Goal: Check status: Check status

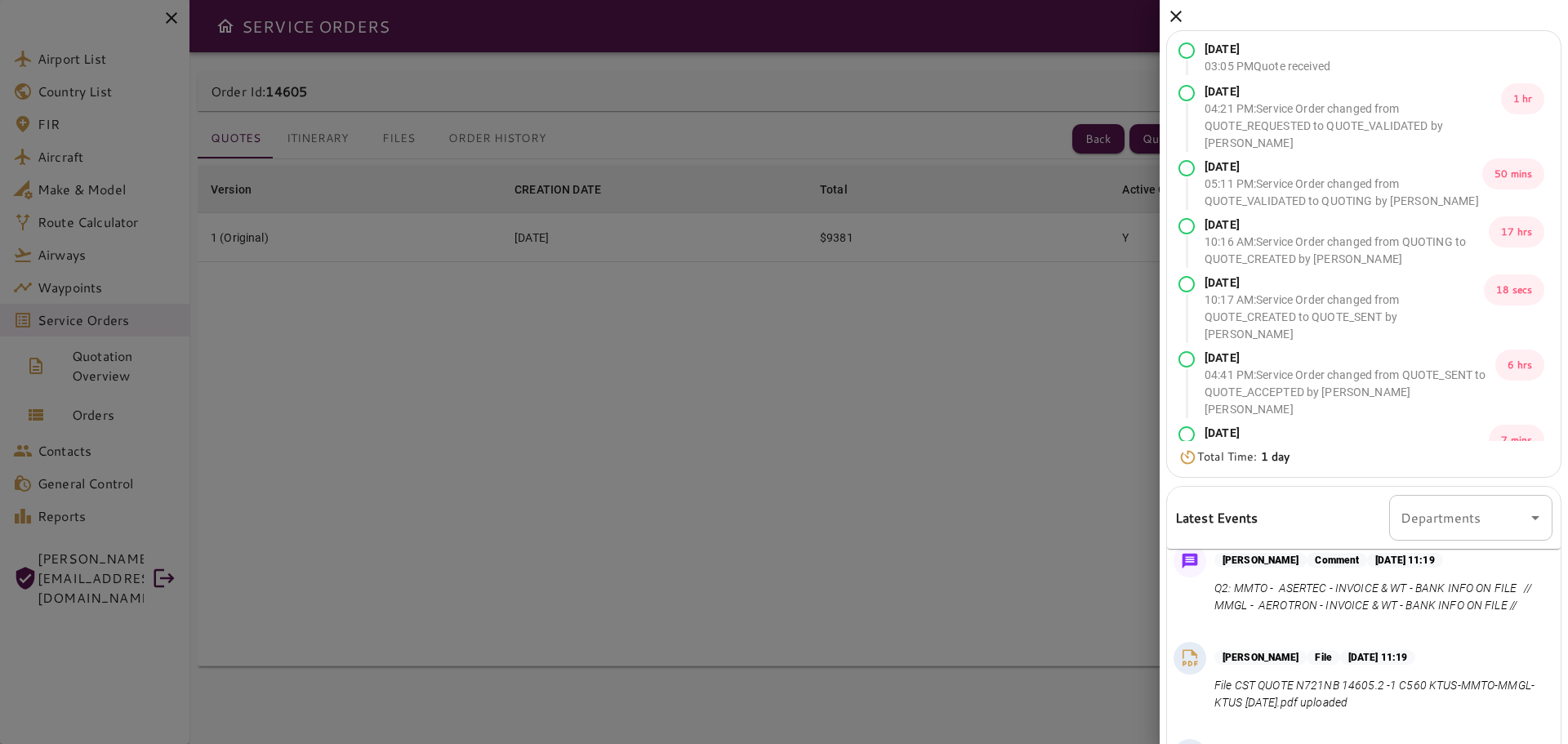
click at [1173, 19] on icon at bounding box center [1176, 16] width 11 height 11
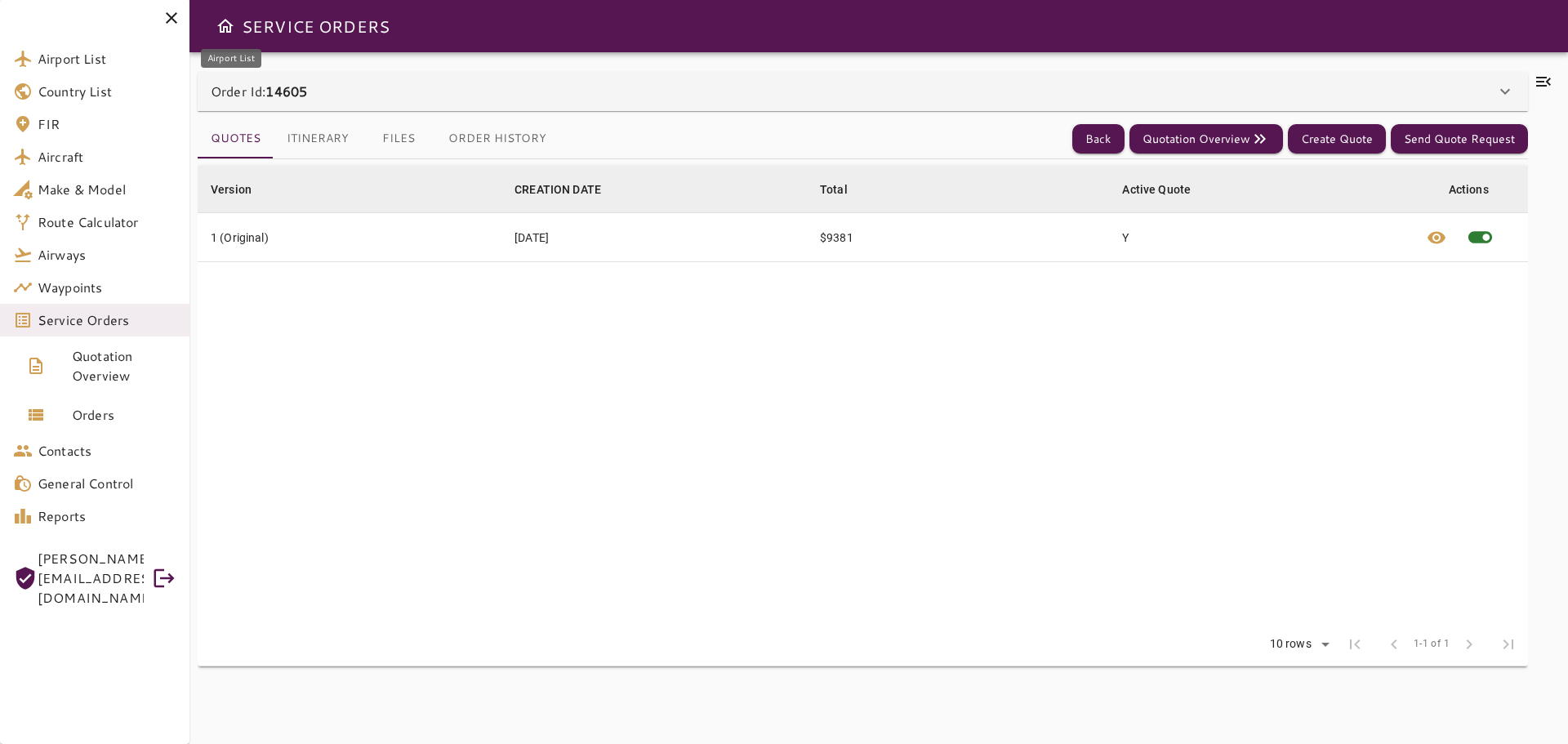
click at [74, 59] on span "Airport List" at bounding box center [107, 59] width 139 height 19
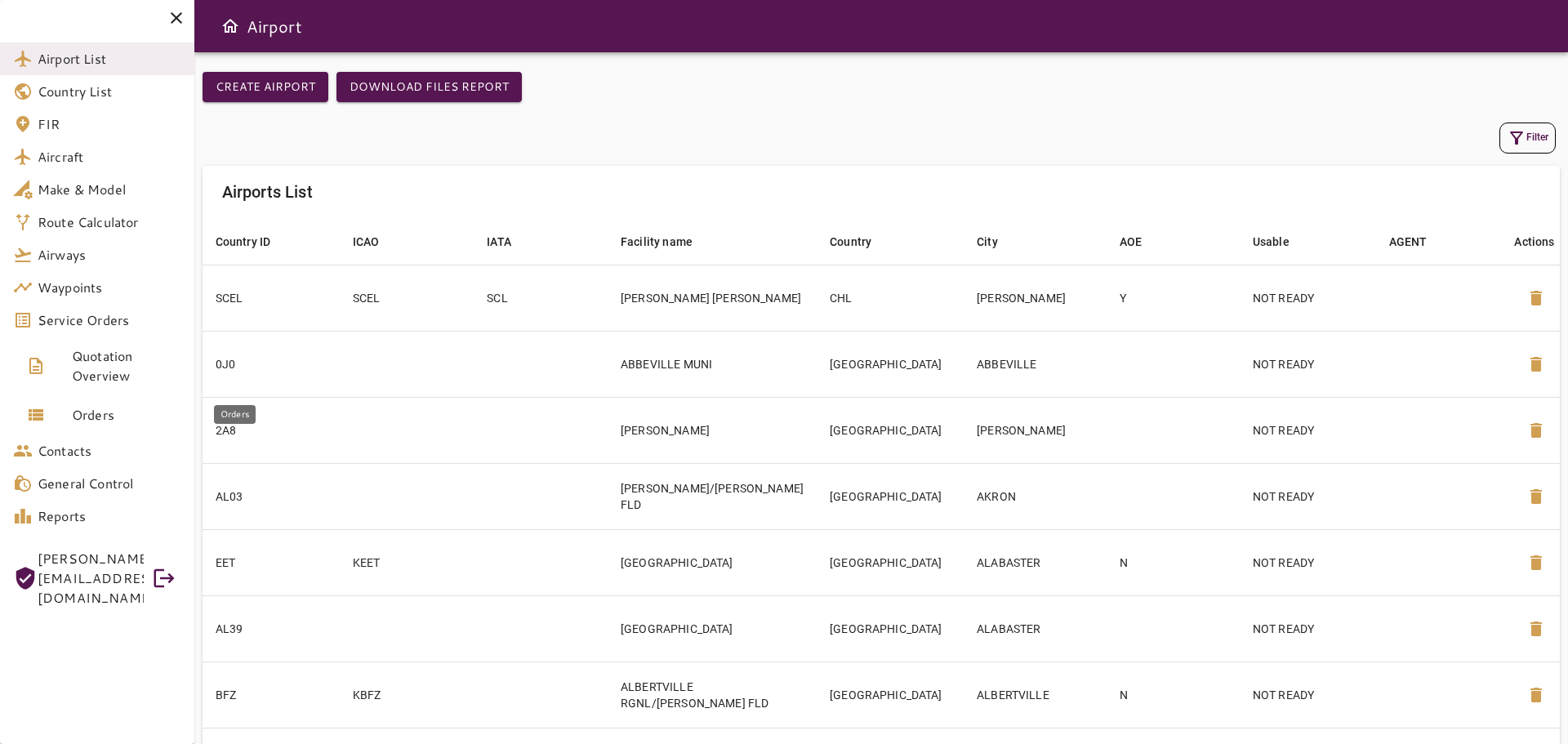
click at [118, 417] on span "Orders" at bounding box center [126, 415] width 109 height 19
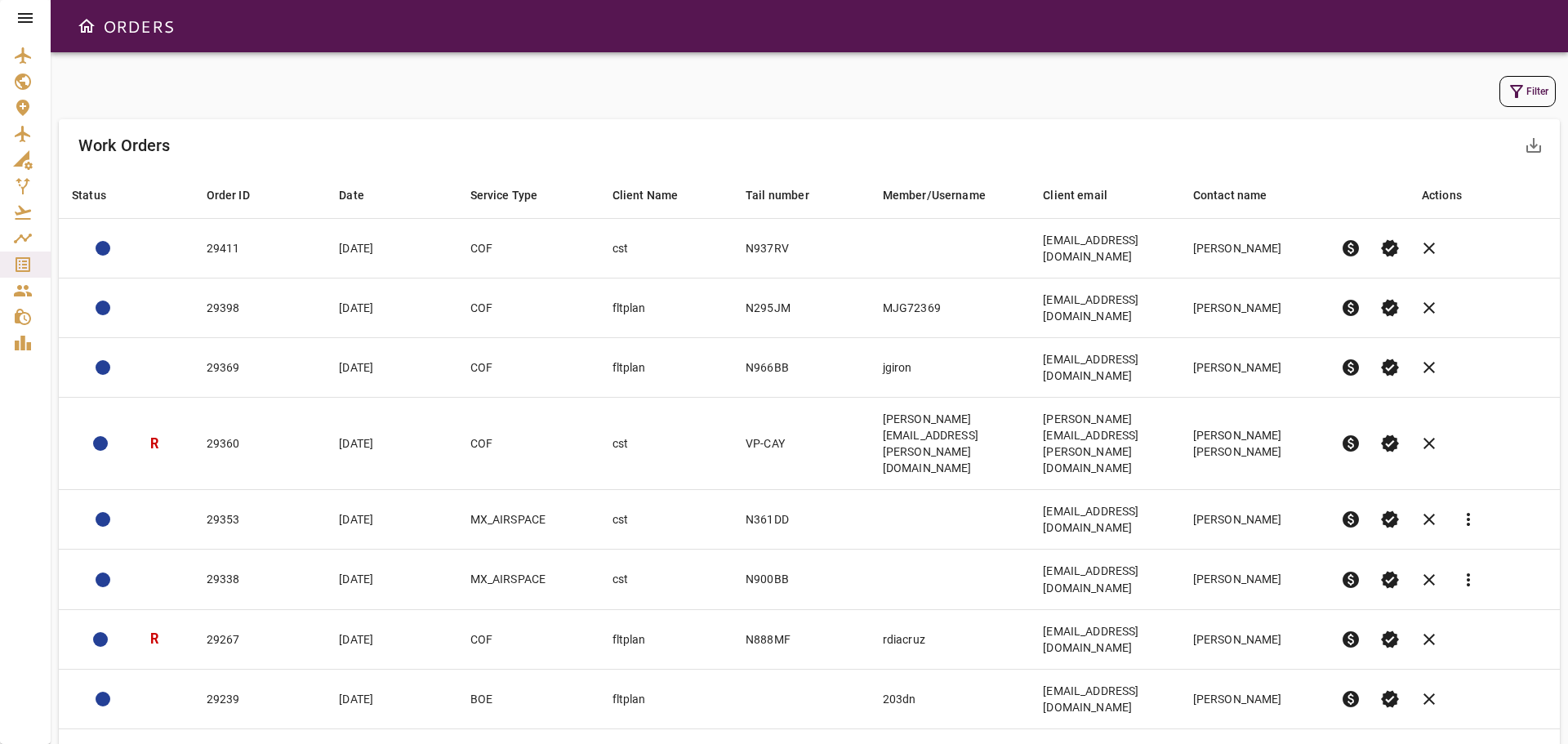
click at [1540, 86] on button "Filter" at bounding box center [1528, 92] width 57 height 31
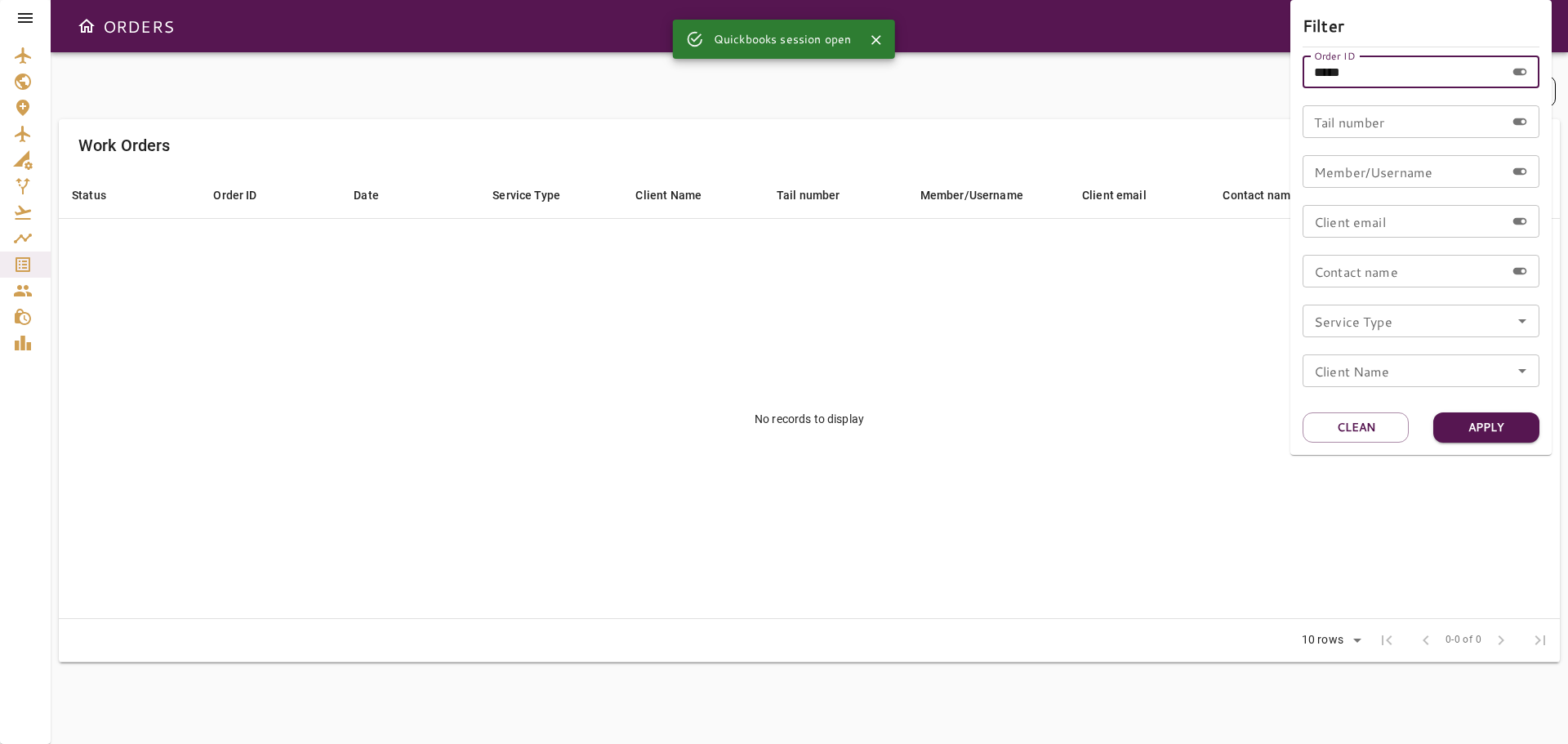
click at [1367, 74] on input "*****" at bounding box center [1404, 72] width 203 height 32
click at [1360, 431] on button "Clean" at bounding box center [1356, 428] width 107 height 31
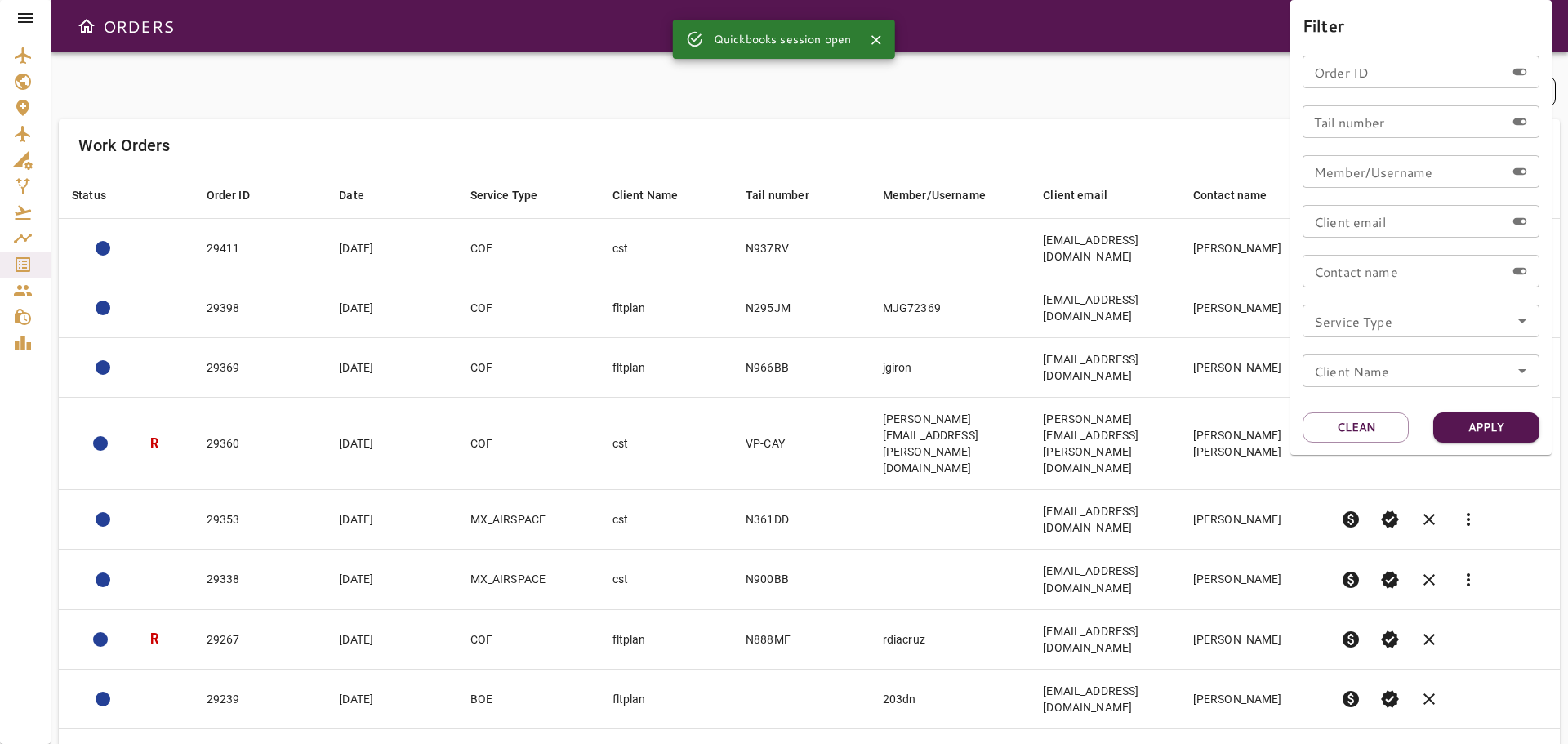
click at [1358, 134] on input "Tail number" at bounding box center [1404, 121] width 203 height 32
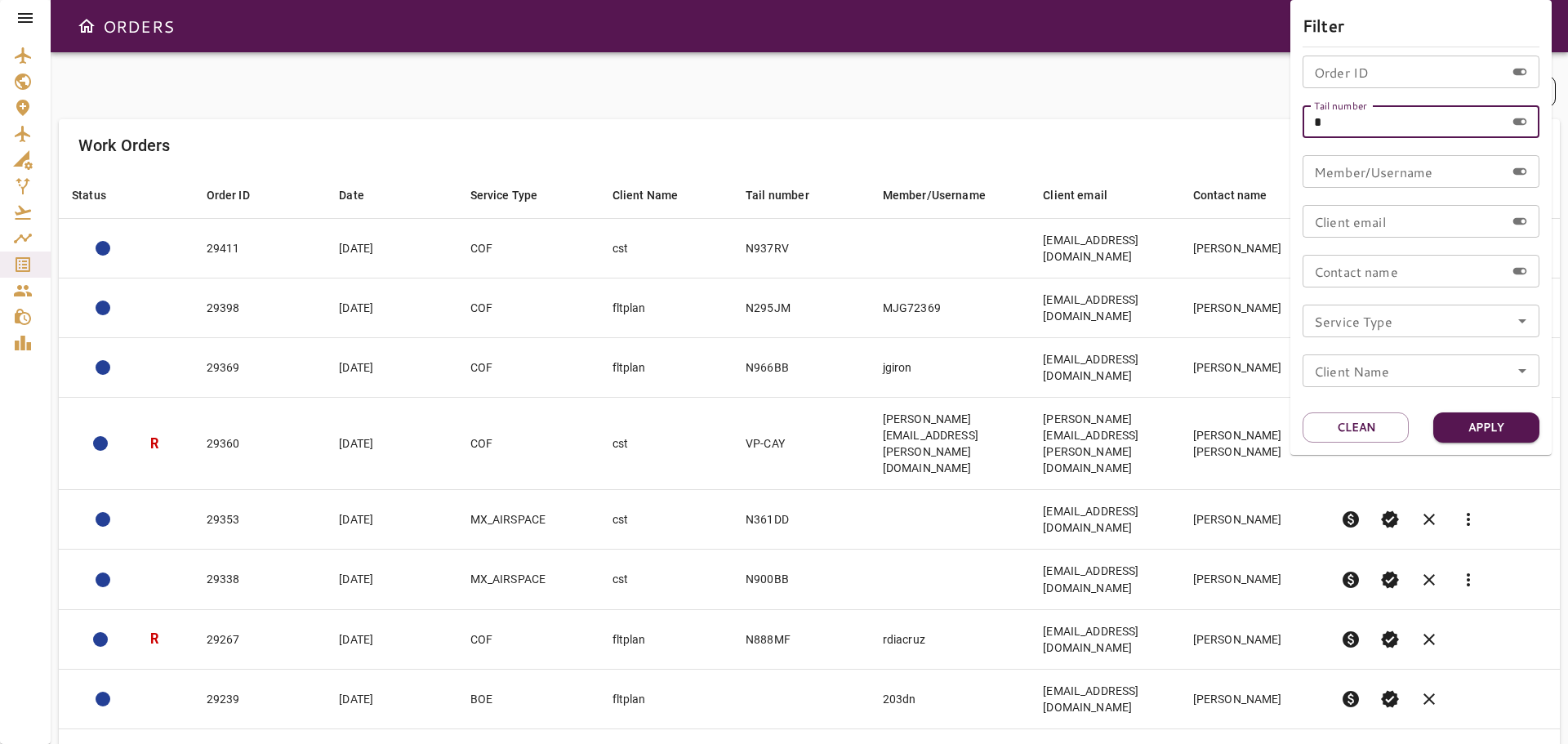
type input "*"
click at [27, 24] on div at bounding box center [784, 372] width 1568 height 744
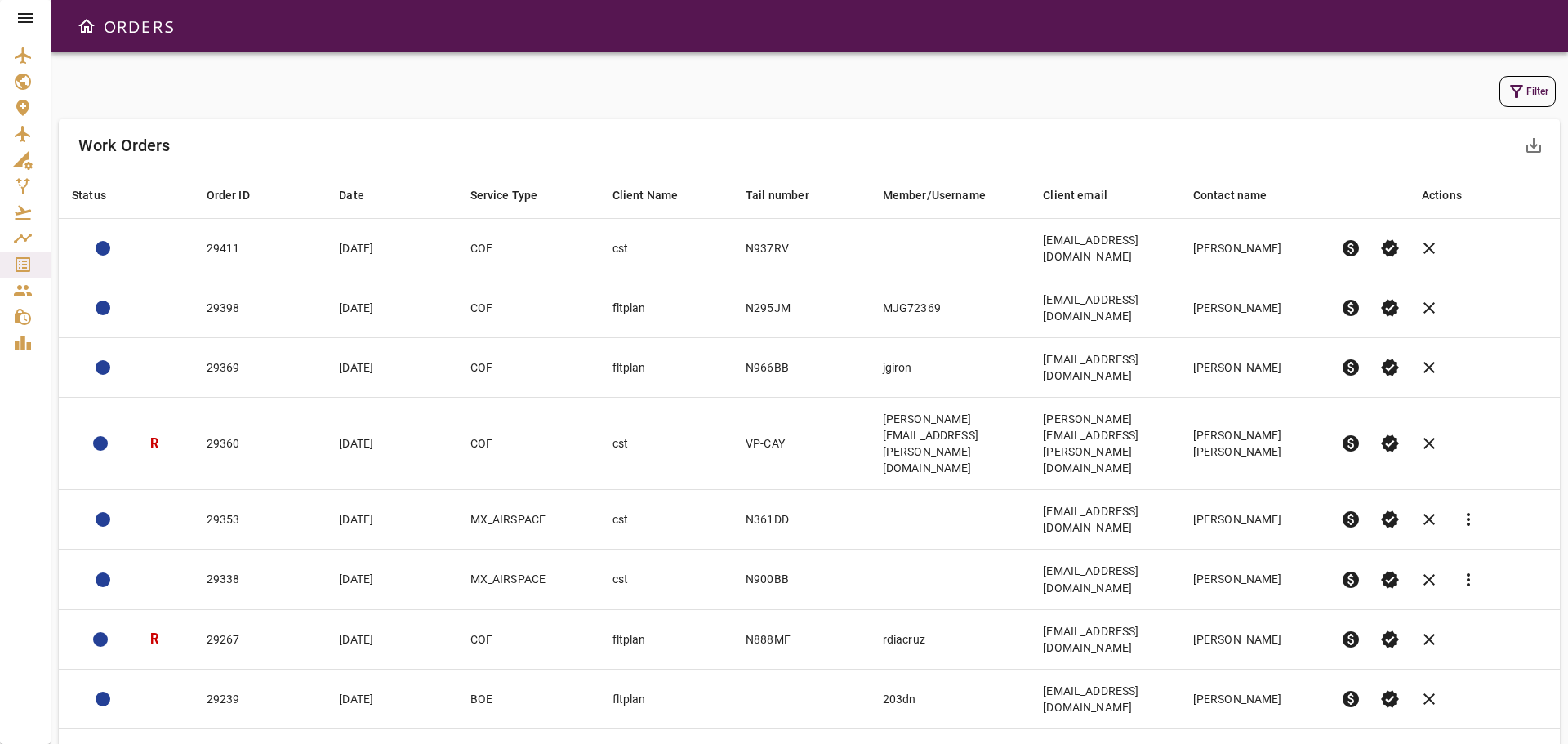
click at [27, 24] on icon at bounding box center [25, 17] width 19 height 19
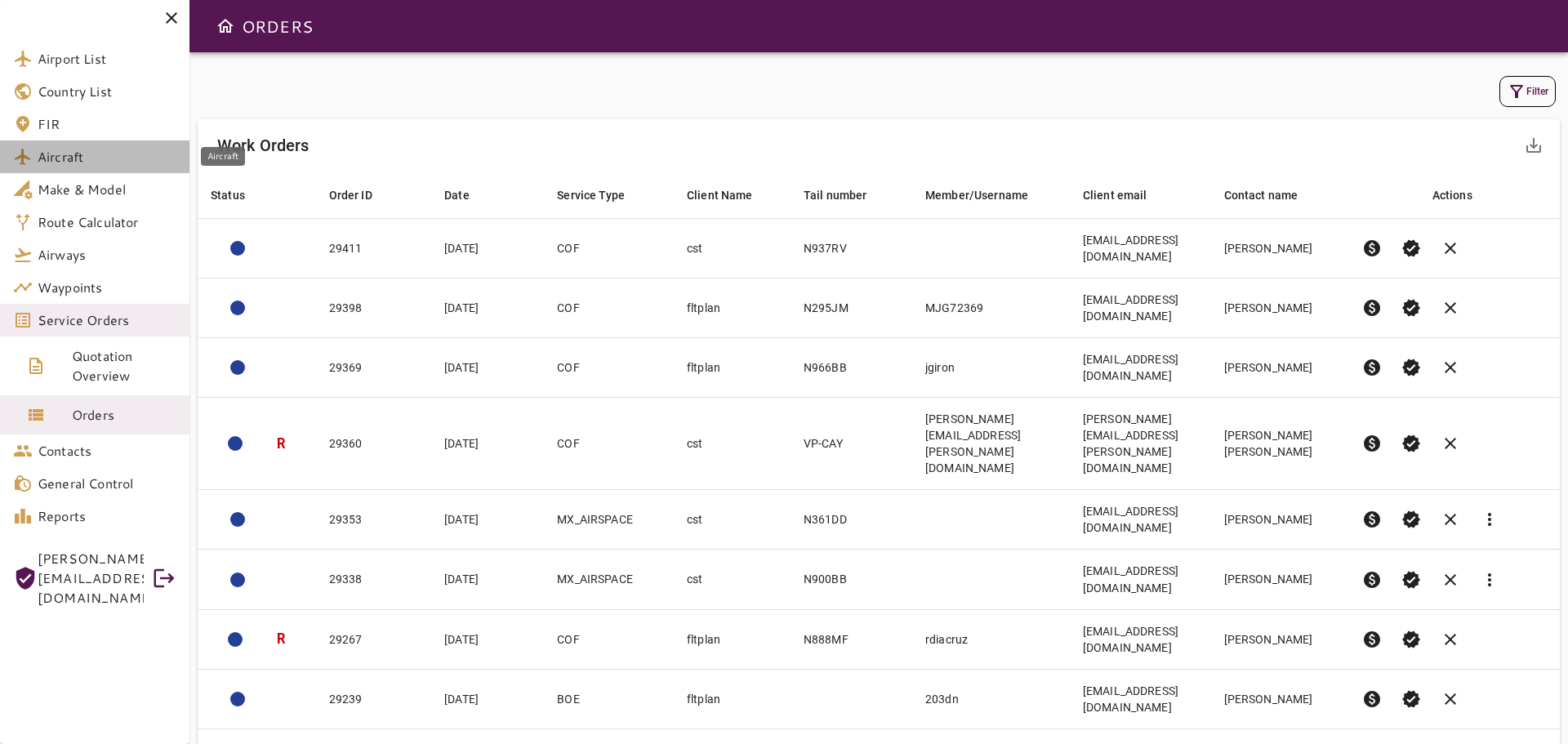
click at [72, 158] on span "Aircraft" at bounding box center [107, 156] width 139 height 19
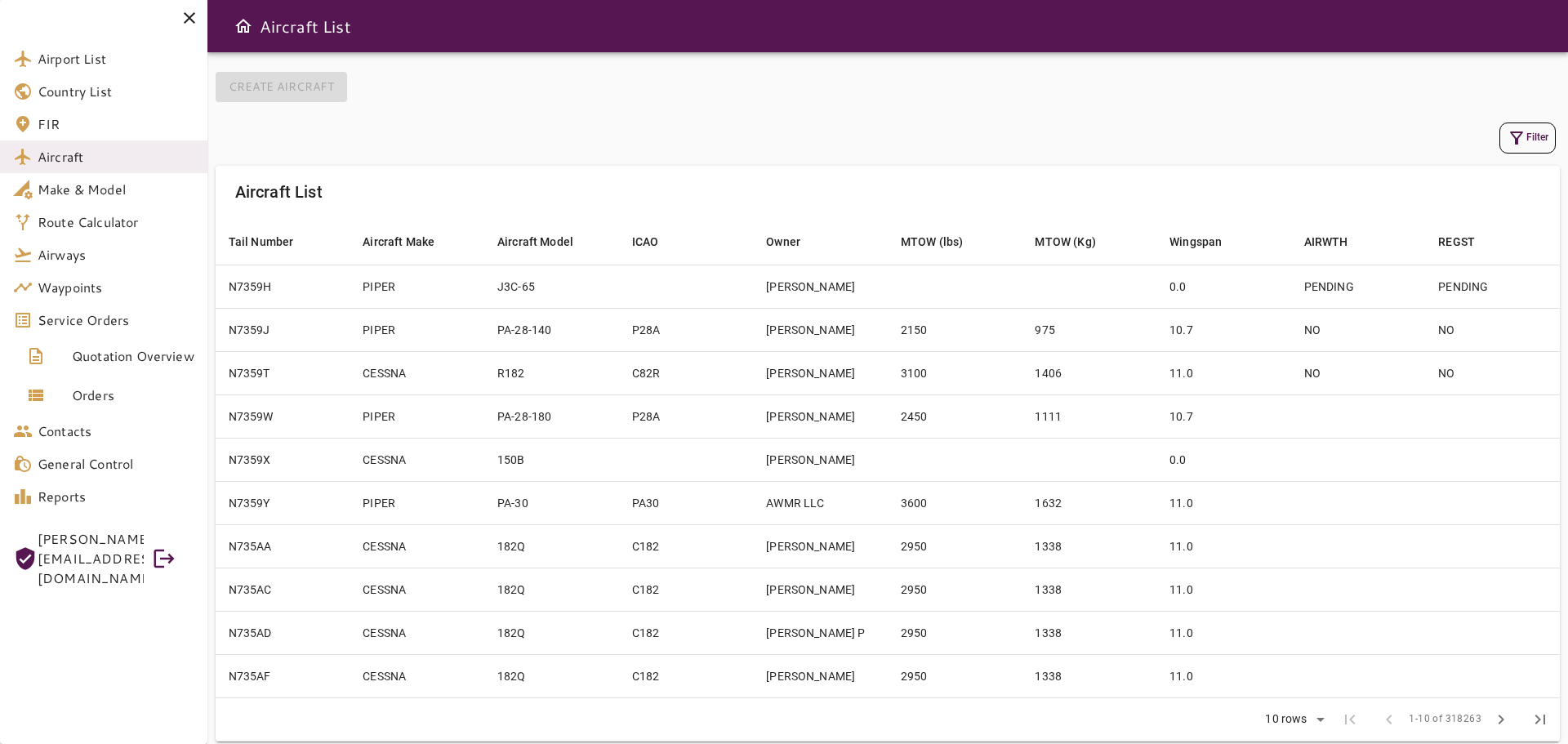
click at [1530, 135] on button "Filter" at bounding box center [1528, 138] width 57 height 31
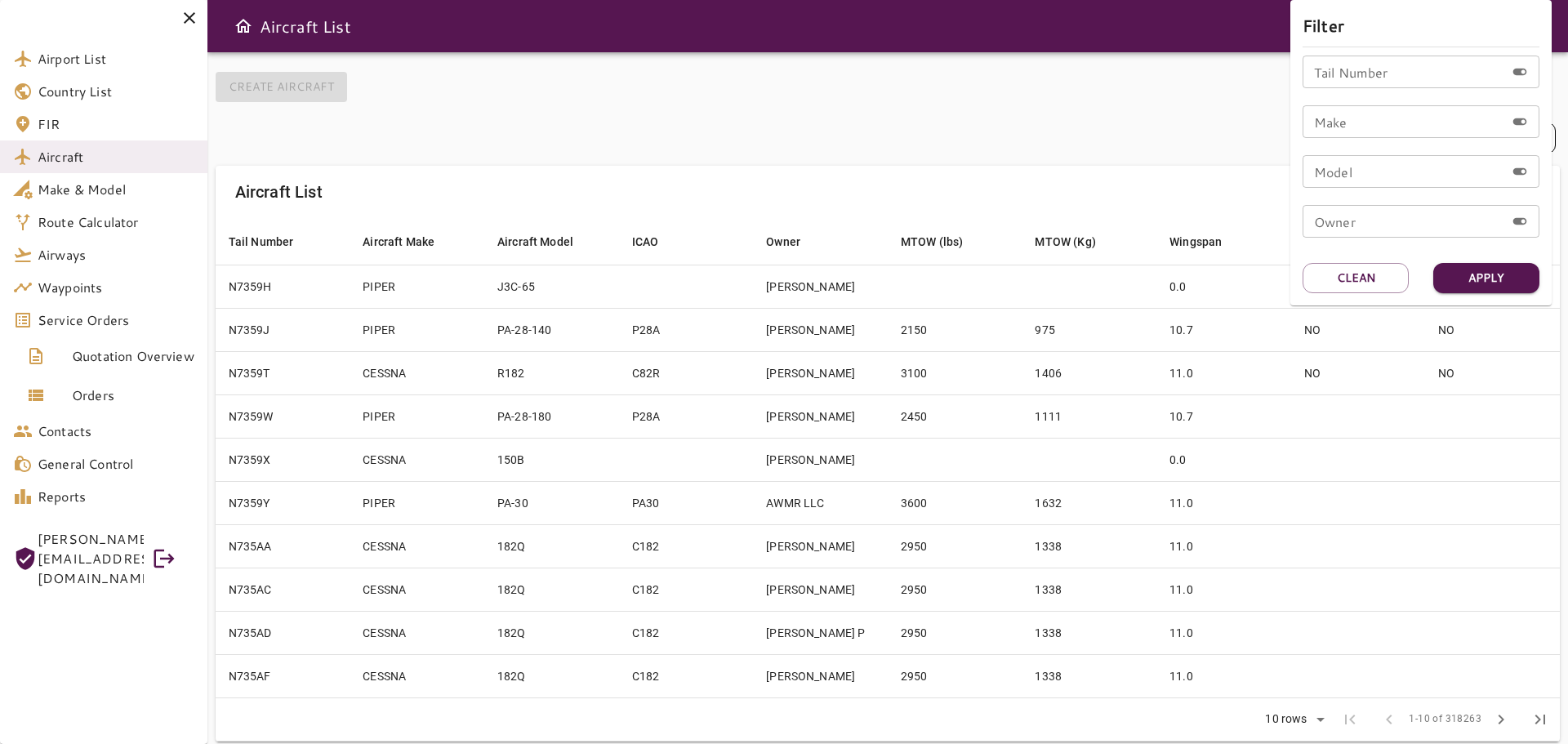
click at [1356, 77] on input "Tail Number" at bounding box center [1404, 72] width 203 height 32
type input "******"
click at [1507, 277] on button "Apply" at bounding box center [1487, 278] width 107 height 31
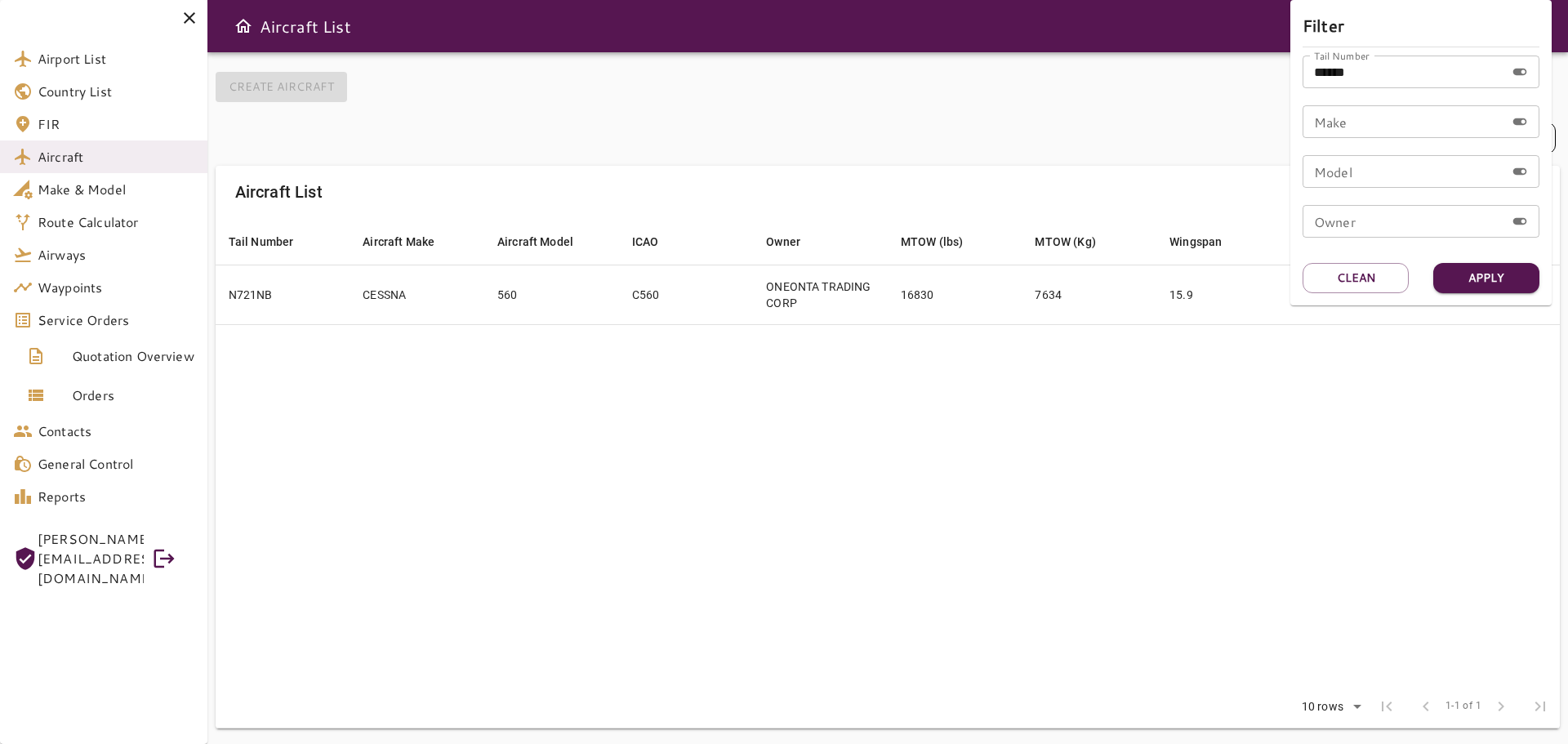
click at [834, 409] on div at bounding box center [784, 372] width 1568 height 744
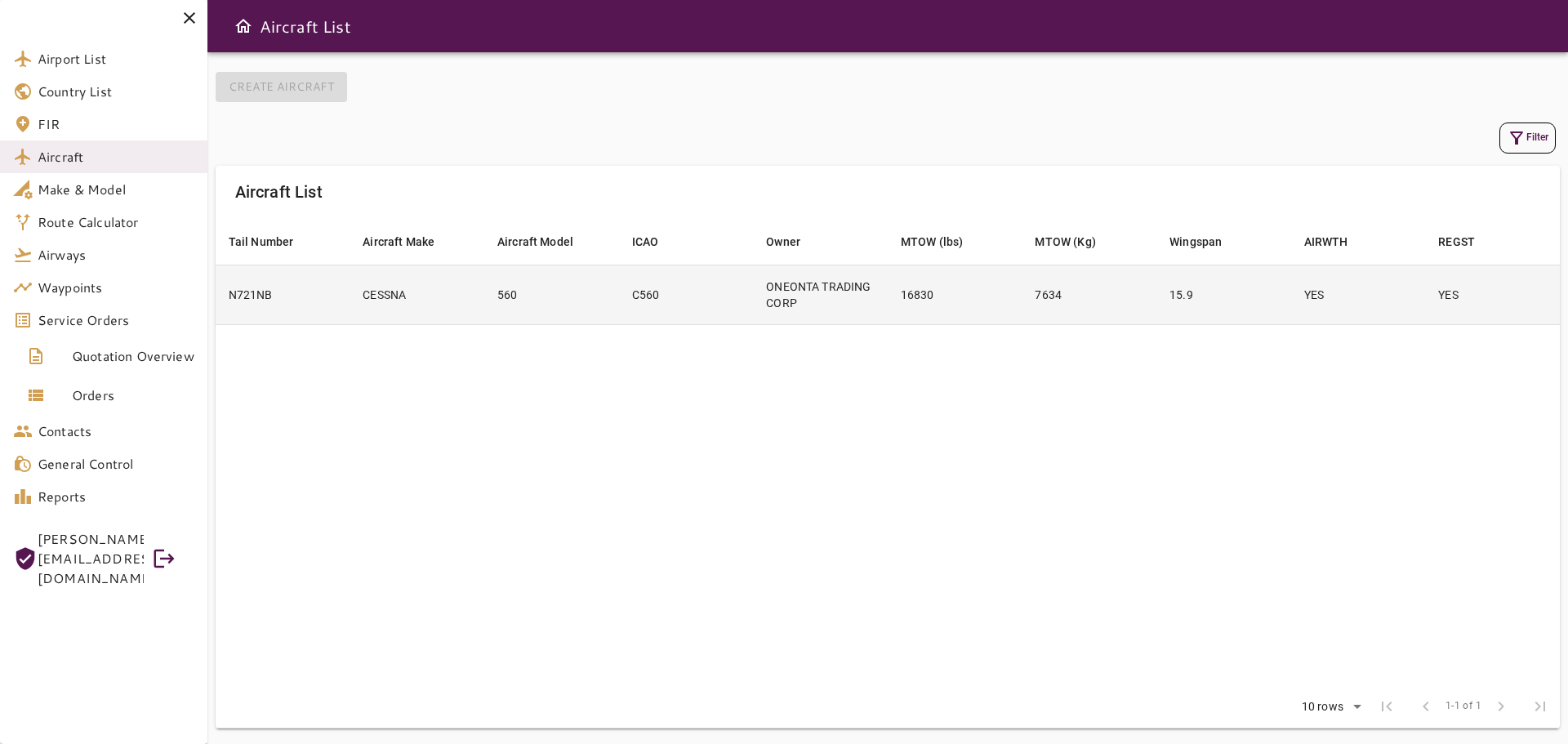
click at [1250, 303] on td "15.9" at bounding box center [1224, 294] width 134 height 59
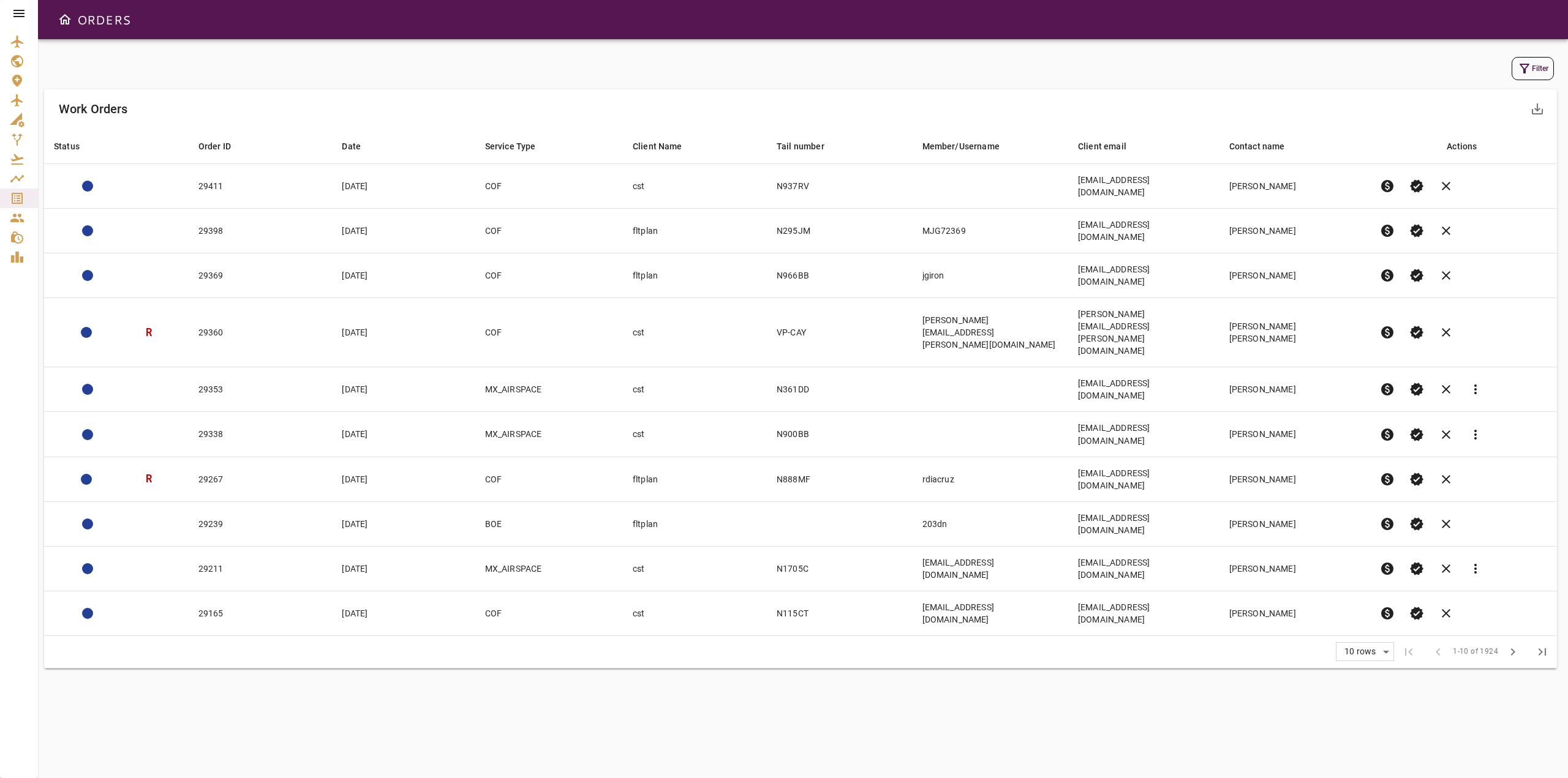
click at [1516, 76] on button "Filter" at bounding box center [1533, 69] width 43 height 24
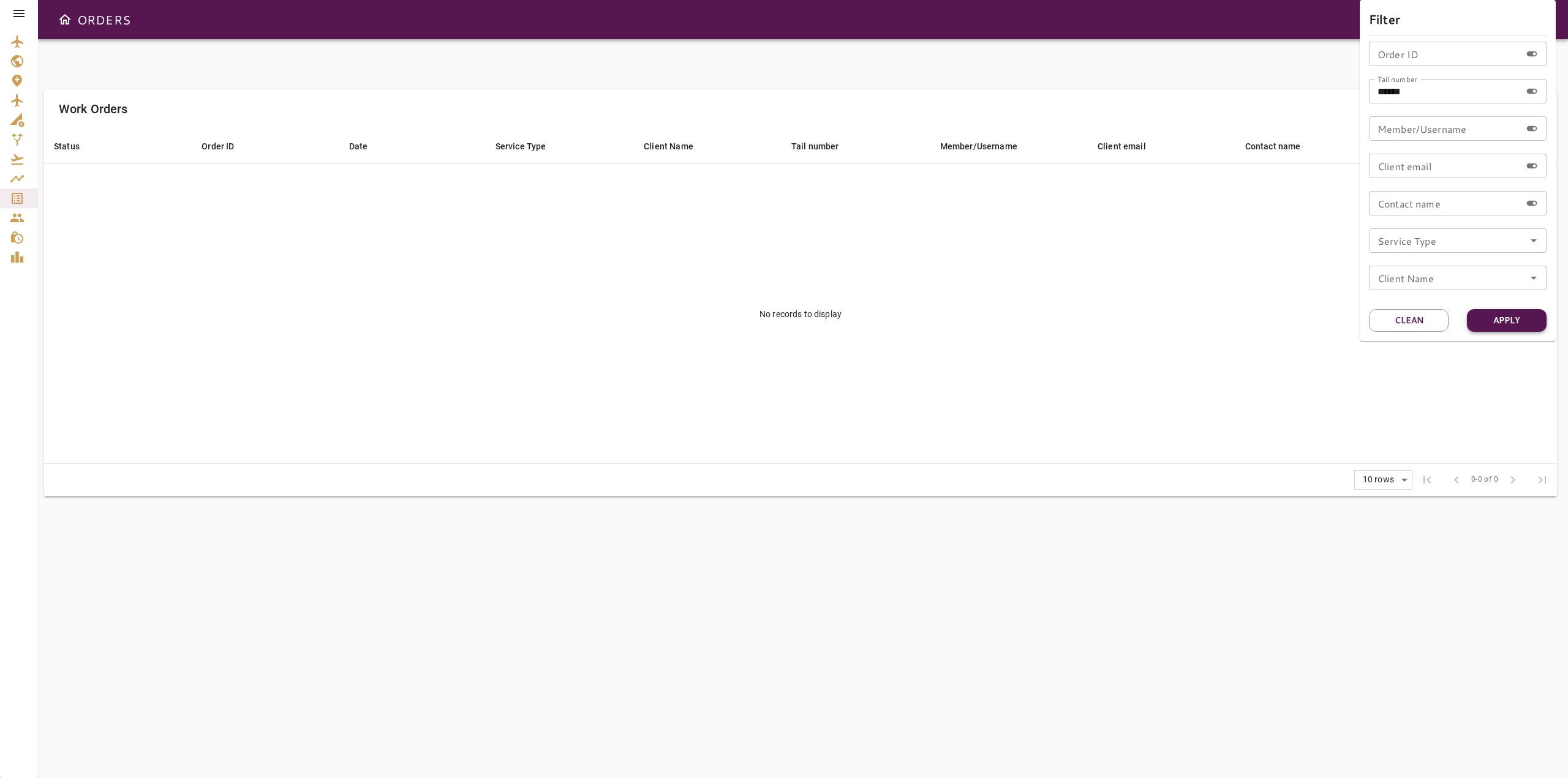
click at [1505, 318] on button "Apply" at bounding box center [1507, 321] width 80 height 23
drag, startPoint x: 1419, startPoint y: 88, endPoint x: 1346, endPoint y: 93, distance: 73.2
click at [1346, 93] on div "Filter Order ID Order ID Tail number ****** Tail number Member/Username Member/…" at bounding box center [784, 389] width 1568 height 778
click at [1082, 327] on div at bounding box center [784, 389] width 1568 height 778
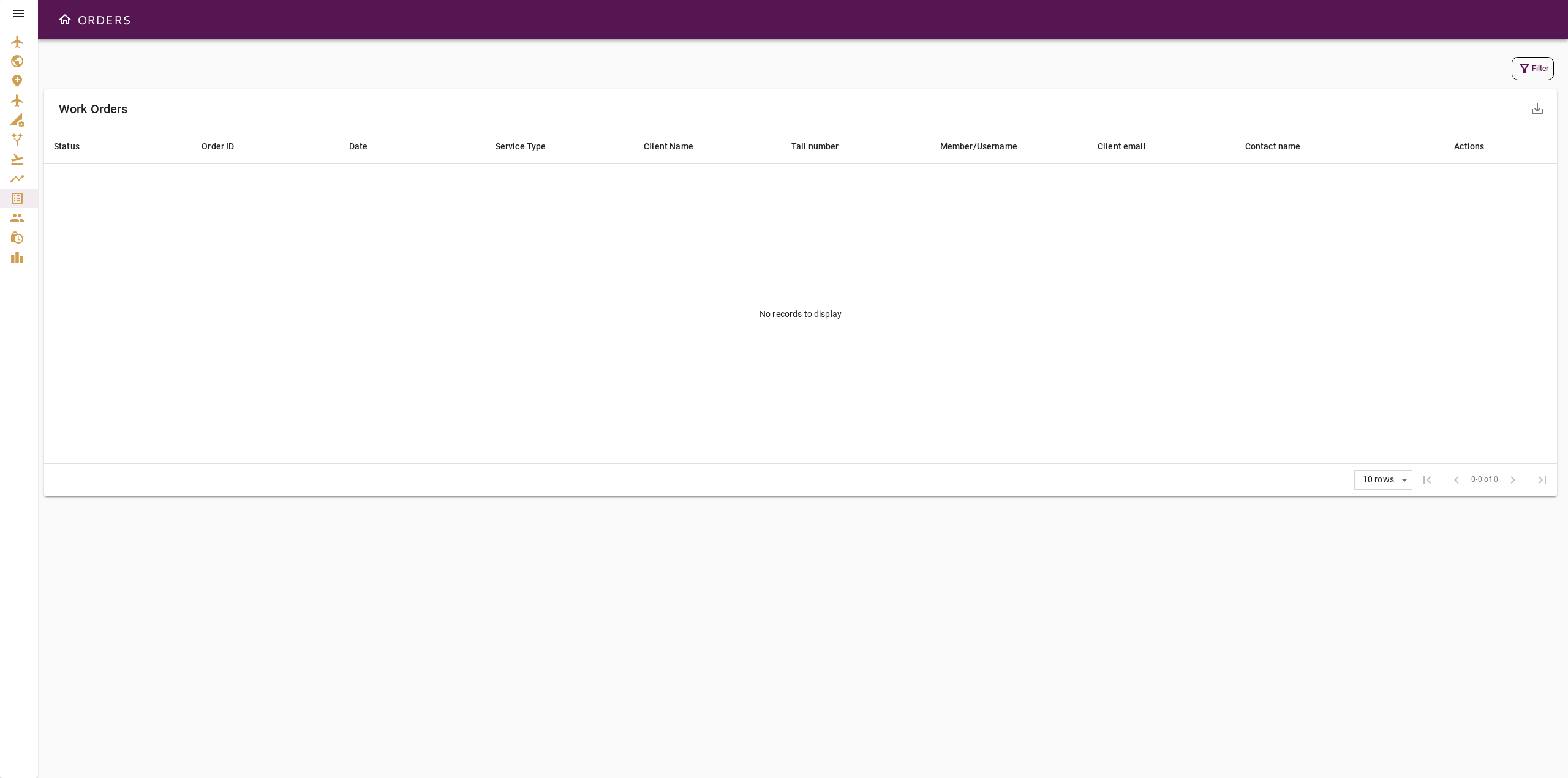
click at [1531, 75] on icon "button" at bounding box center [1525, 69] width 14 height 14
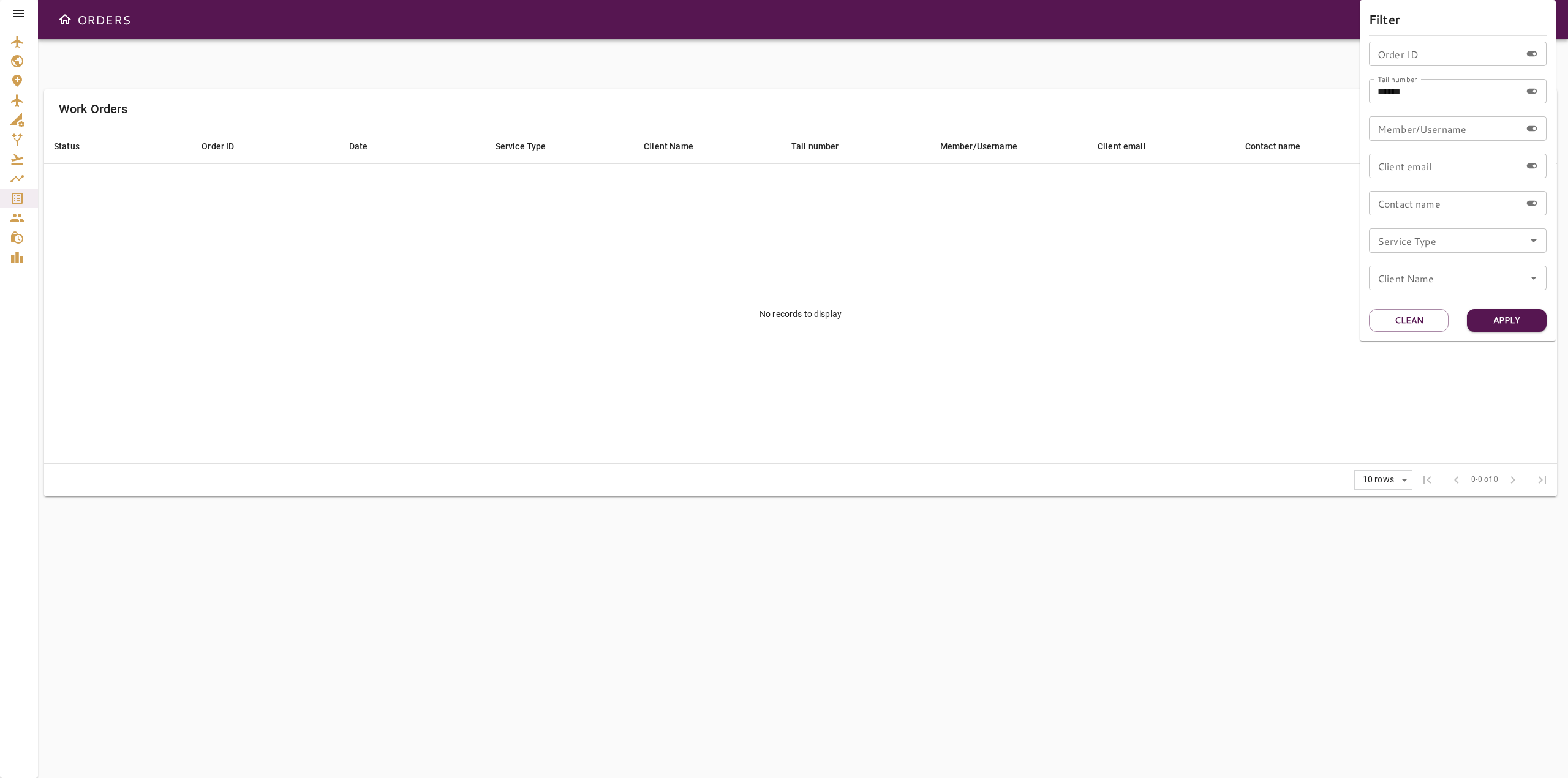
click at [1512, 341] on div at bounding box center [784, 389] width 1568 height 778
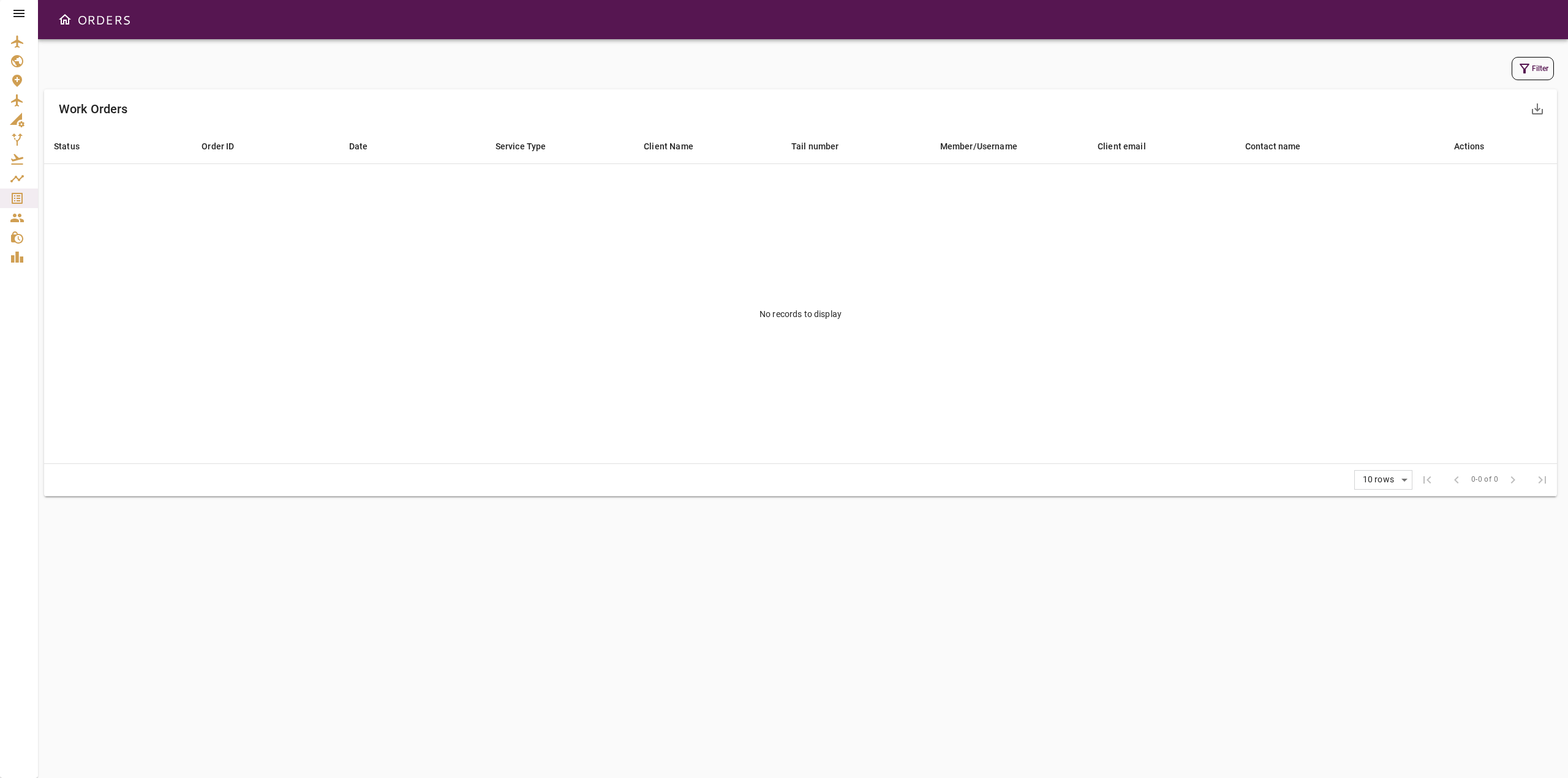
click at [1512, 330] on td "No records to display" at bounding box center [800, 314] width 1513 height 300
click at [20, 14] on icon at bounding box center [19, 13] width 11 height 7
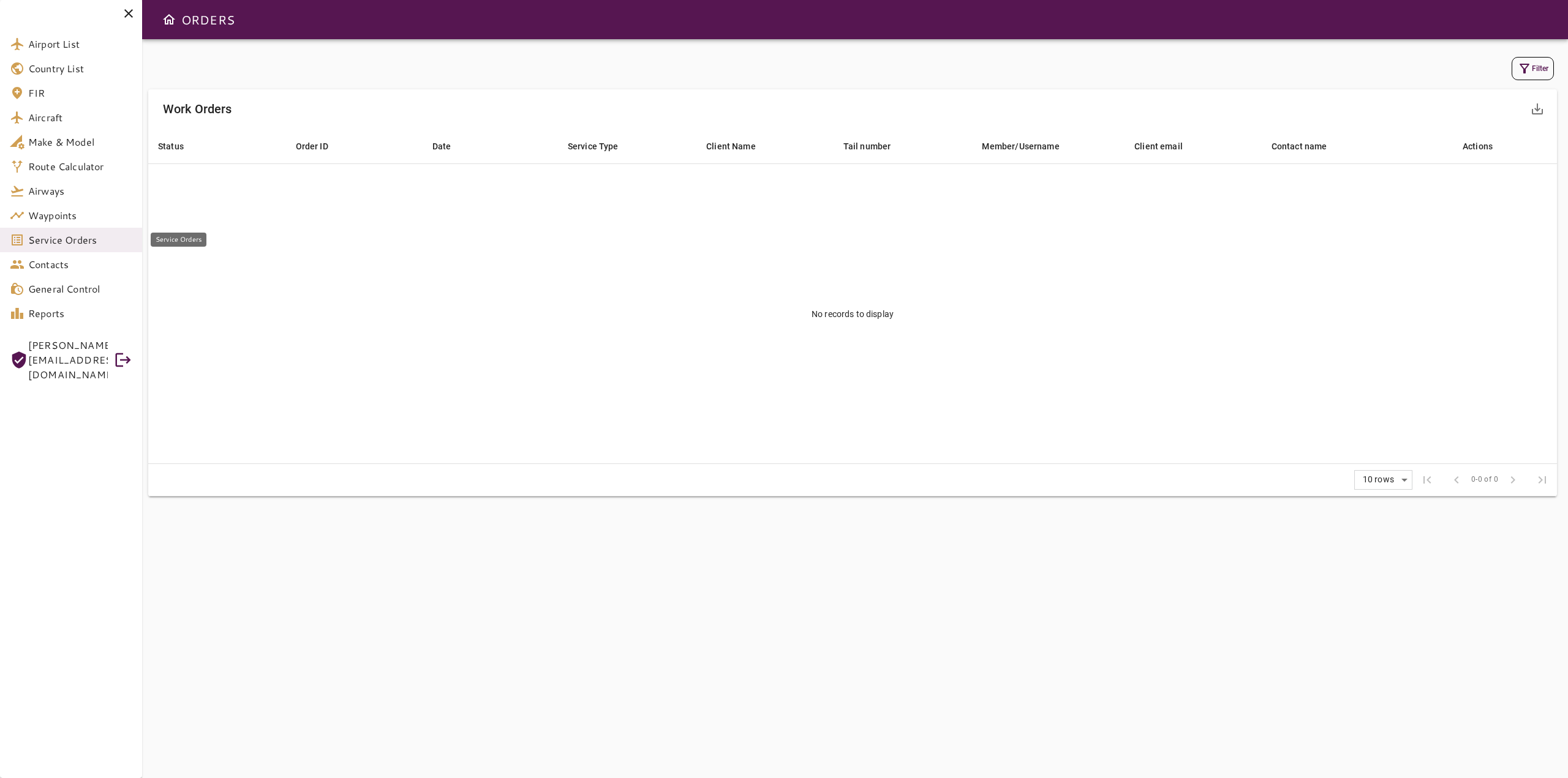
click at [48, 245] on span "Service Orders" at bounding box center [80, 240] width 104 height 14
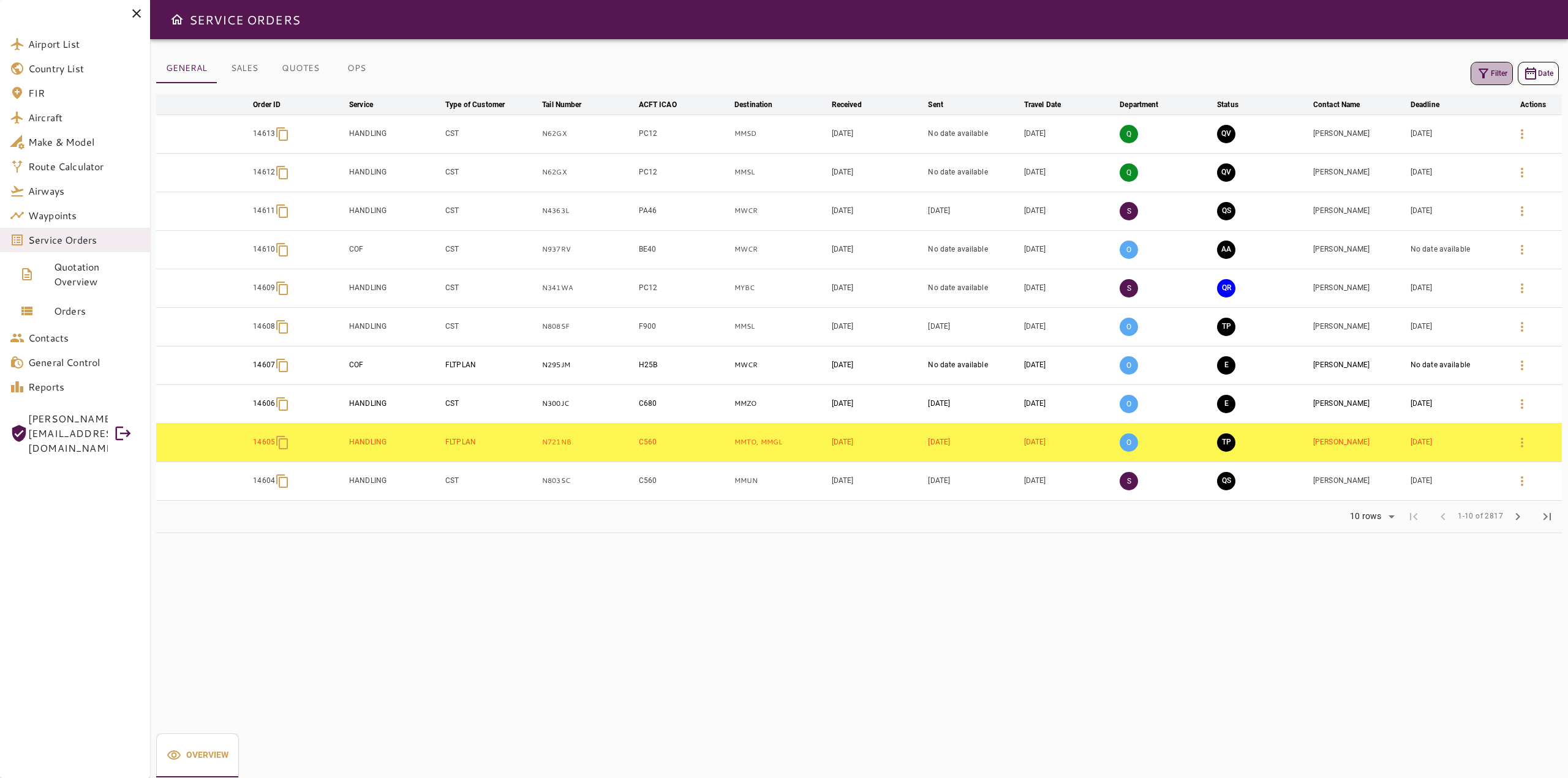
click at [1480, 78] on icon "button" at bounding box center [1484, 73] width 14 height 14
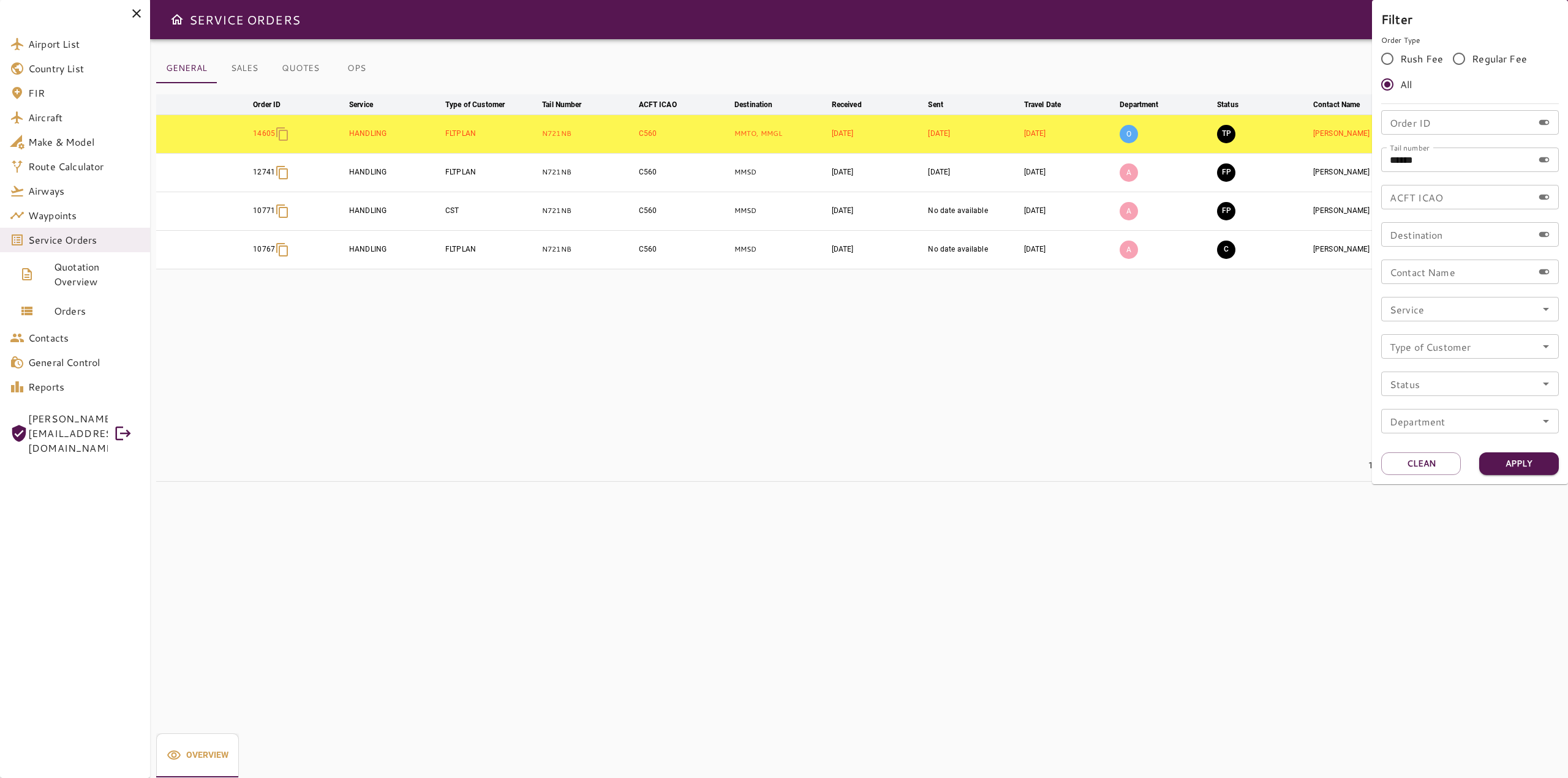
click at [1006, 376] on div at bounding box center [784, 389] width 1568 height 778
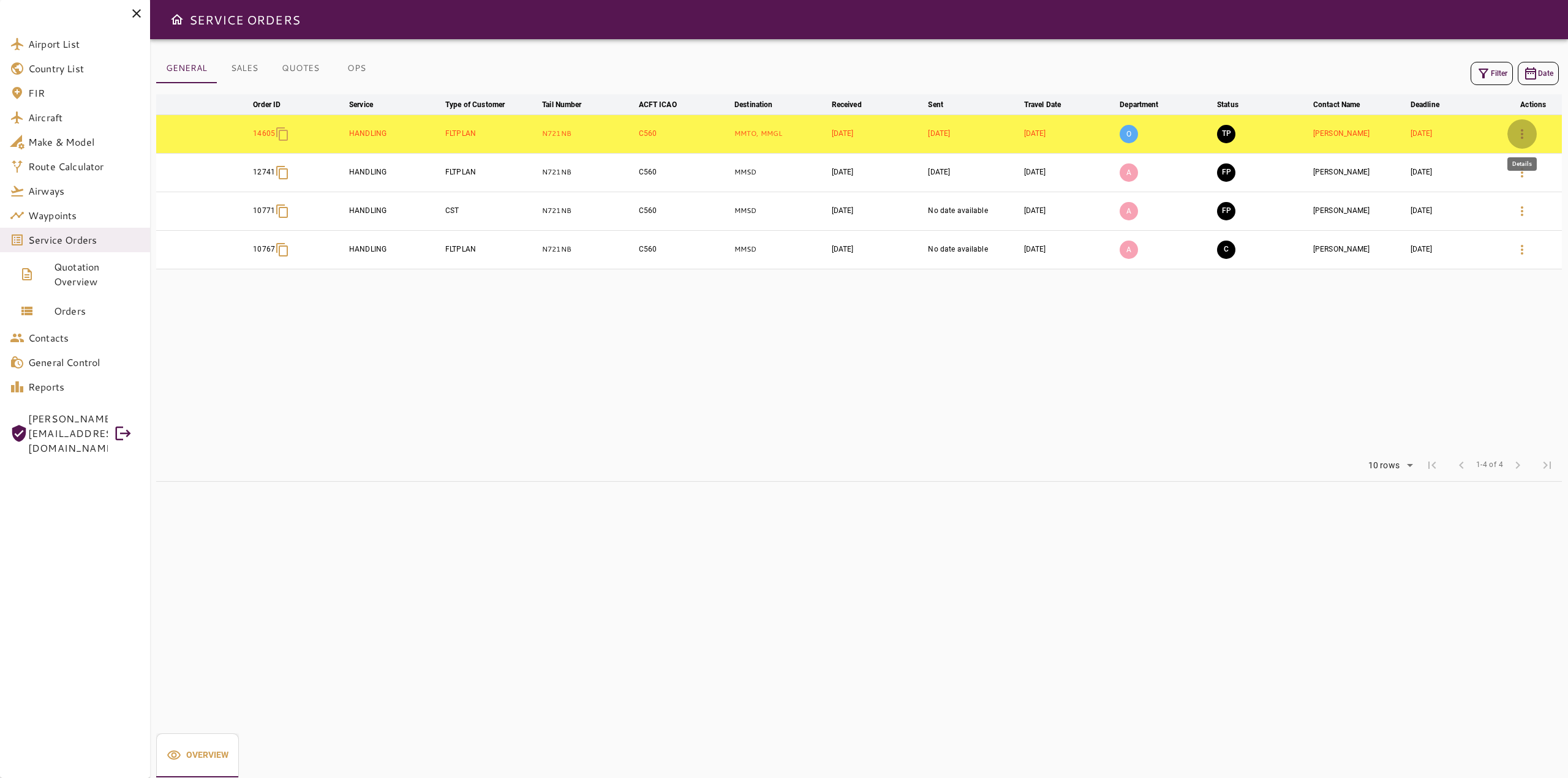
click at [1520, 133] on icon "button" at bounding box center [1522, 134] width 14 height 14
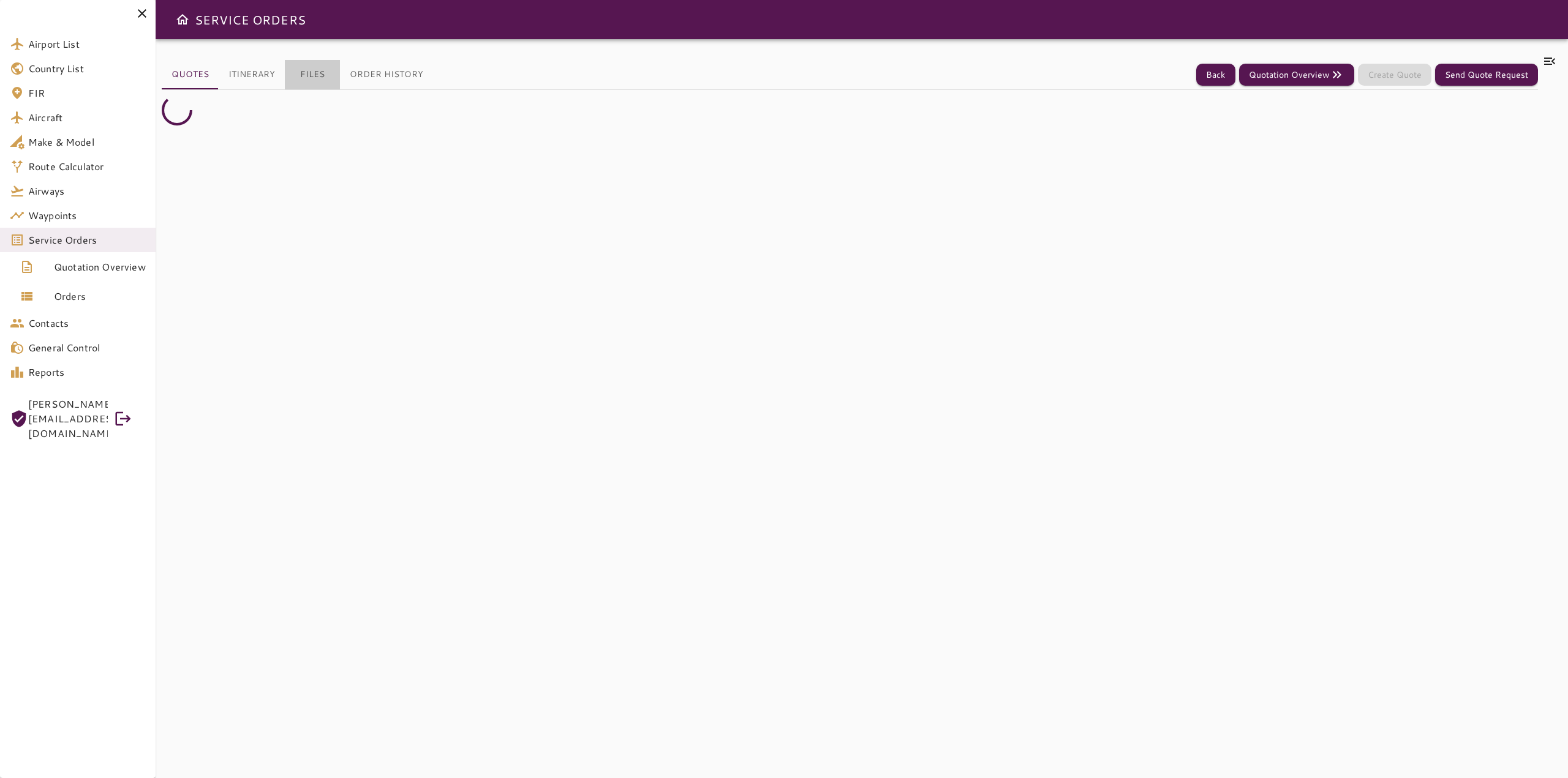
click at [312, 75] on button "Files" at bounding box center [312, 75] width 55 height 29
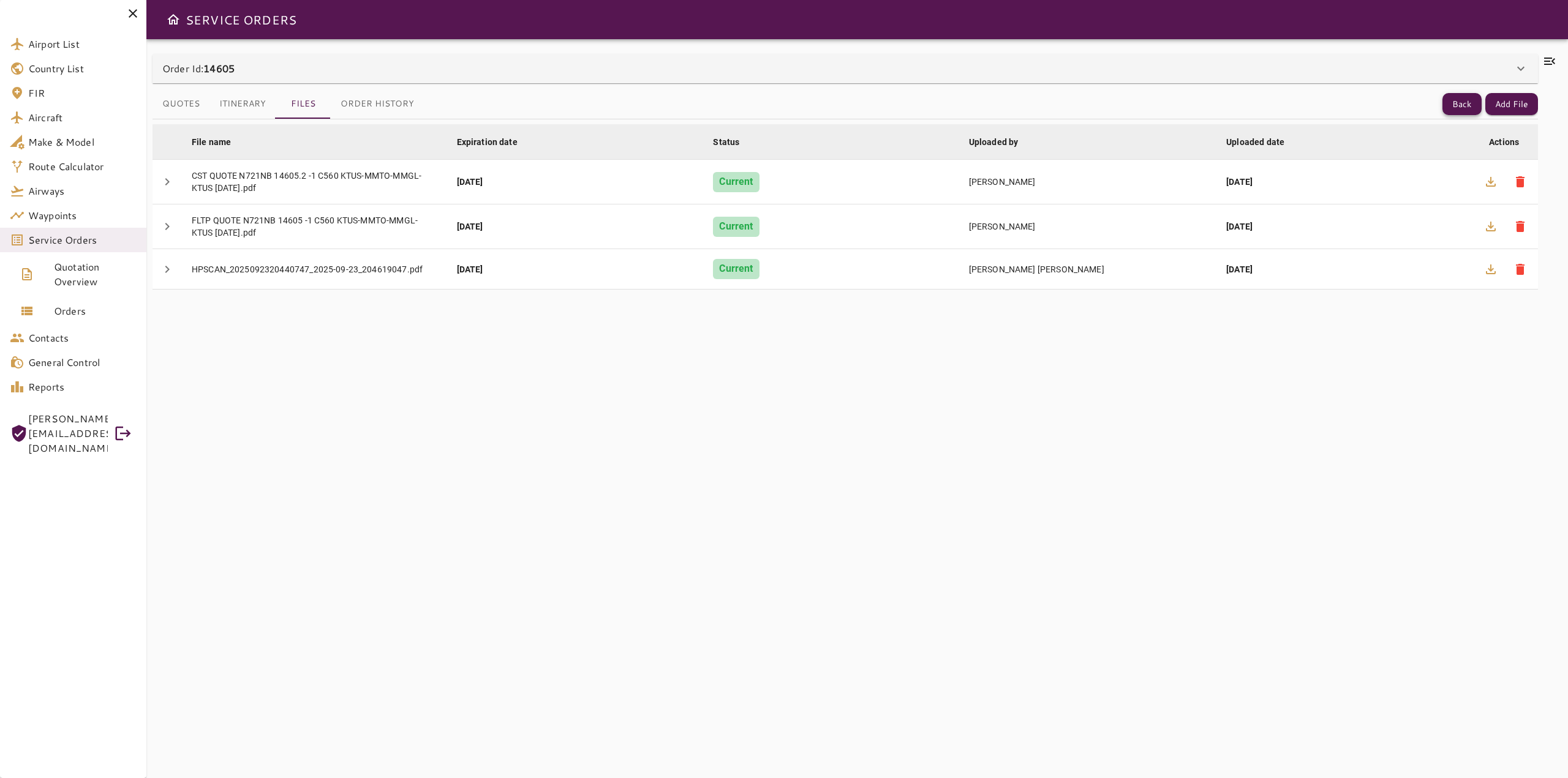
click at [1462, 101] on button "Back" at bounding box center [1462, 104] width 39 height 23
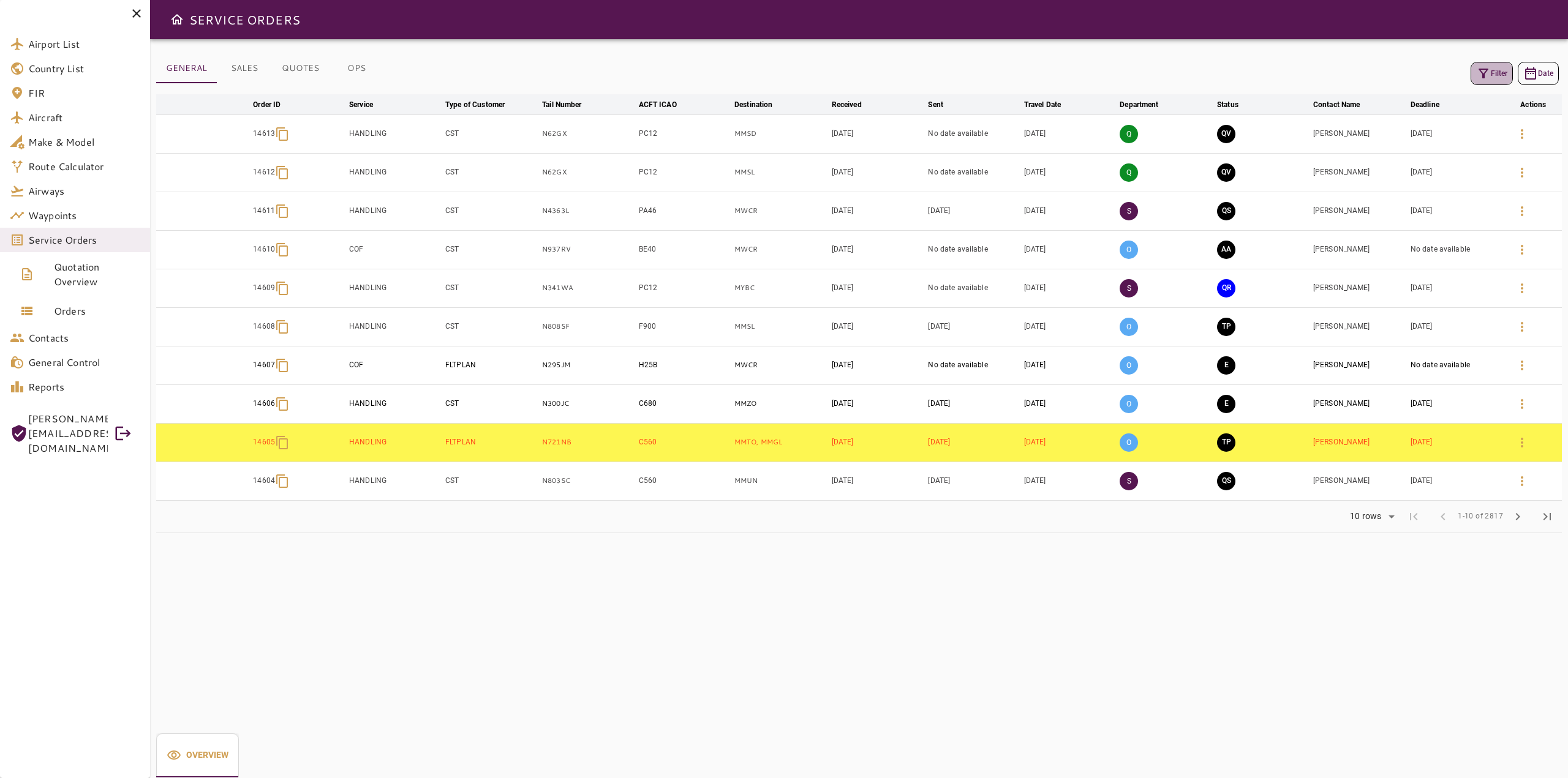
click at [1488, 73] on icon "button" at bounding box center [1484, 73] width 14 height 14
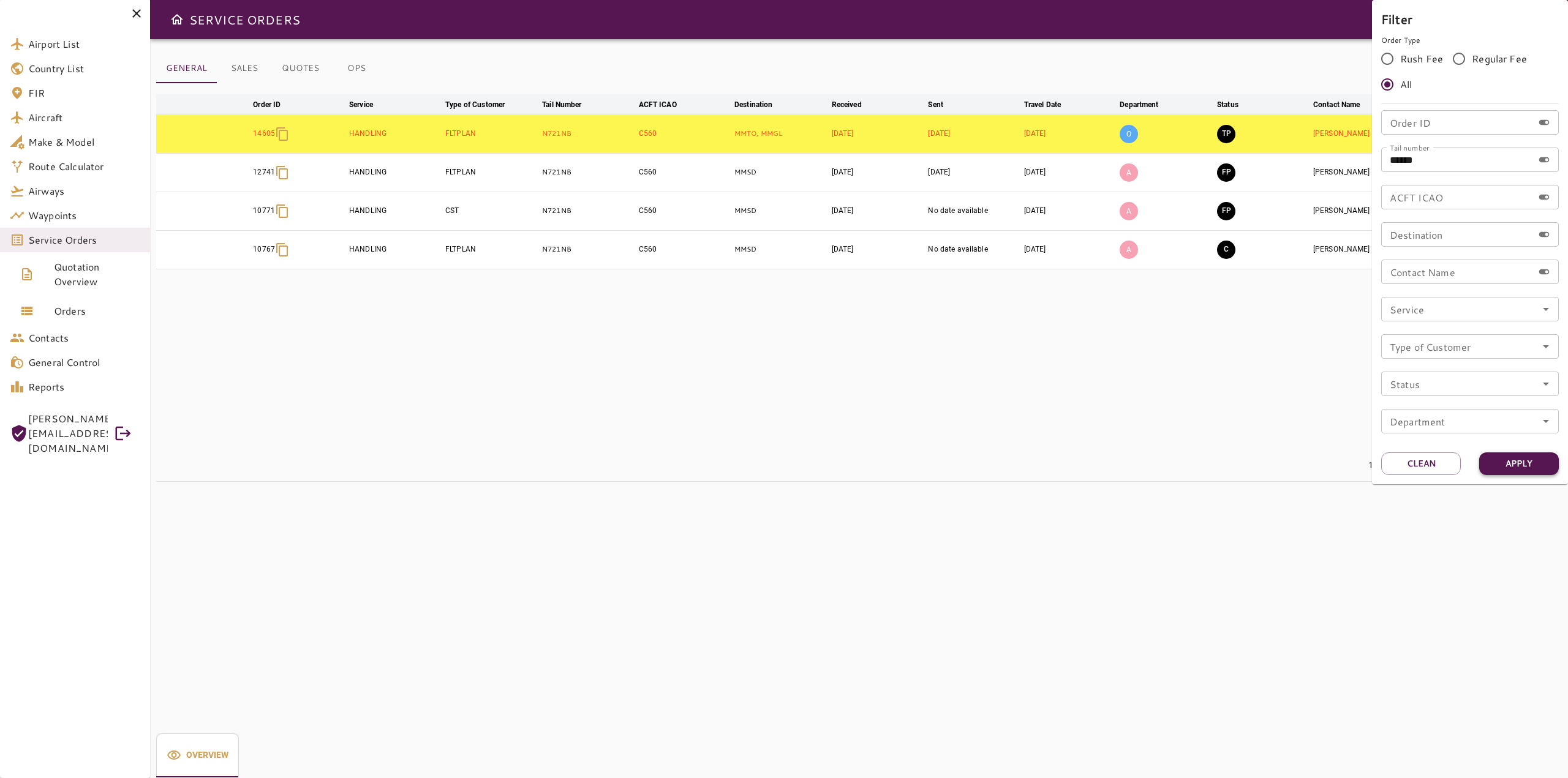
click at [1520, 461] on button "Apply" at bounding box center [1520, 463] width 80 height 23
click at [1238, 433] on div at bounding box center [784, 389] width 1568 height 778
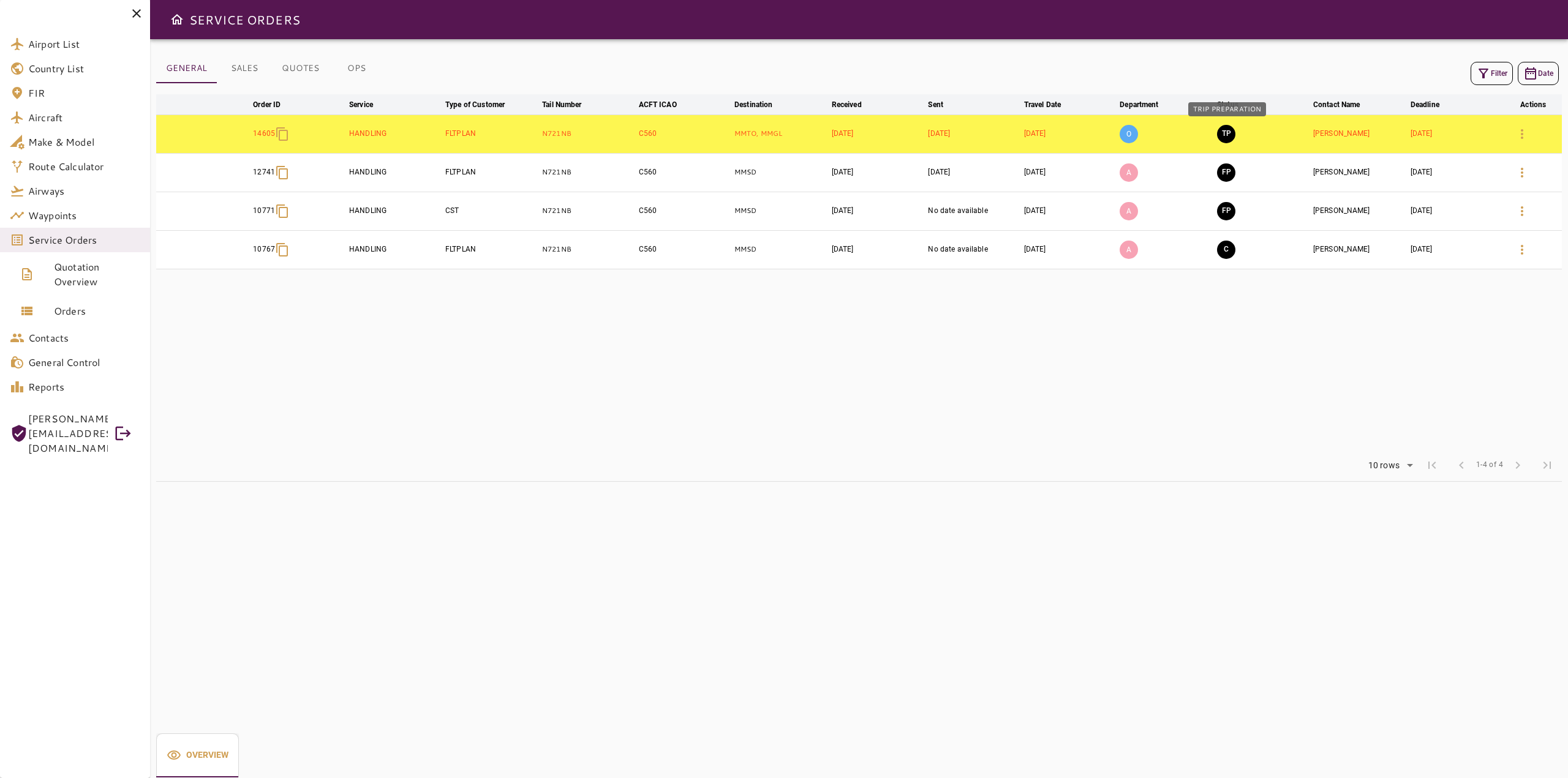
click at [1226, 134] on button "TP" at bounding box center [1226, 134] width 18 height 18
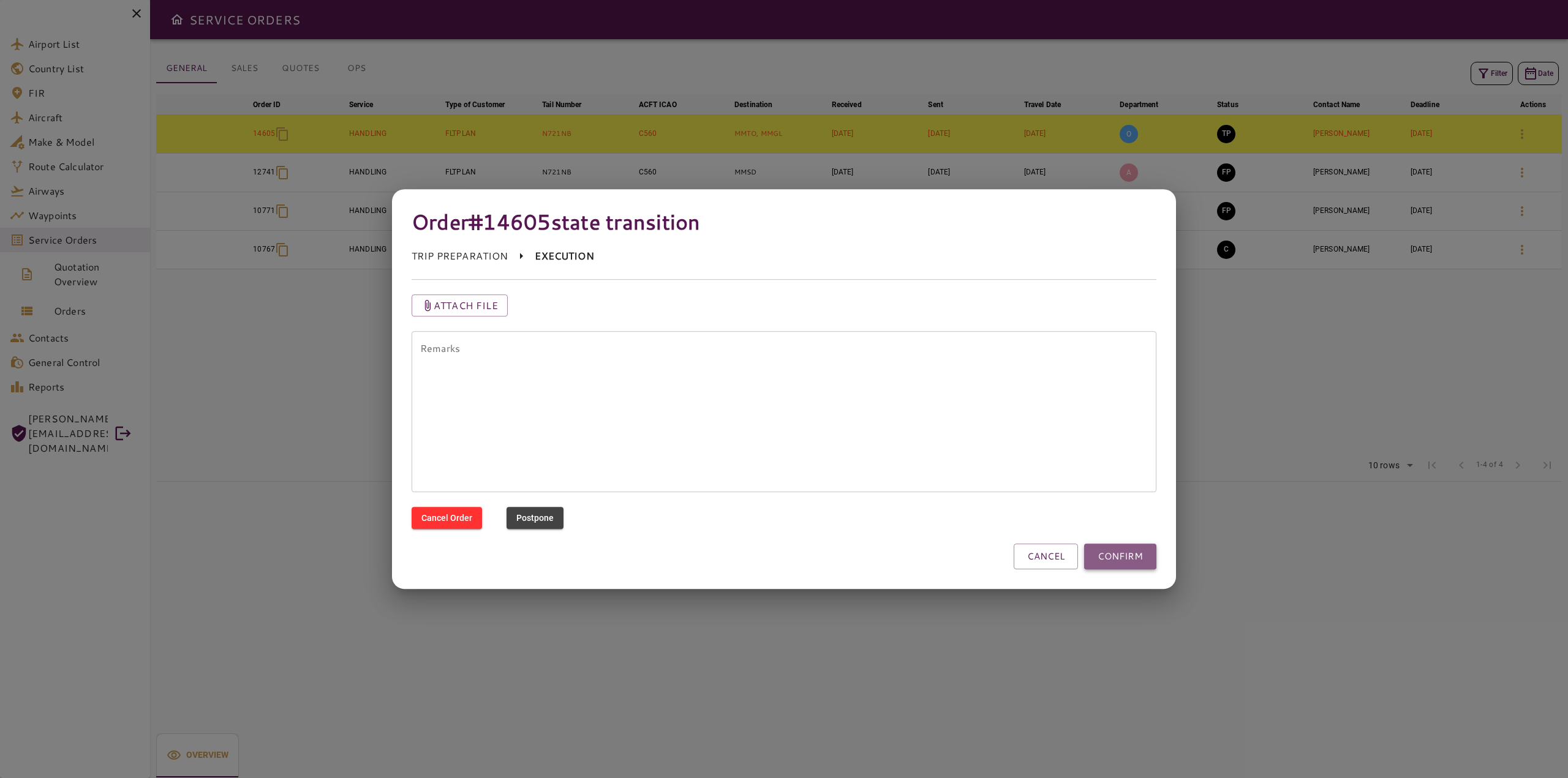
click at [1125, 563] on button "CONFIRM" at bounding box center [1120, 556] width 72 height 26
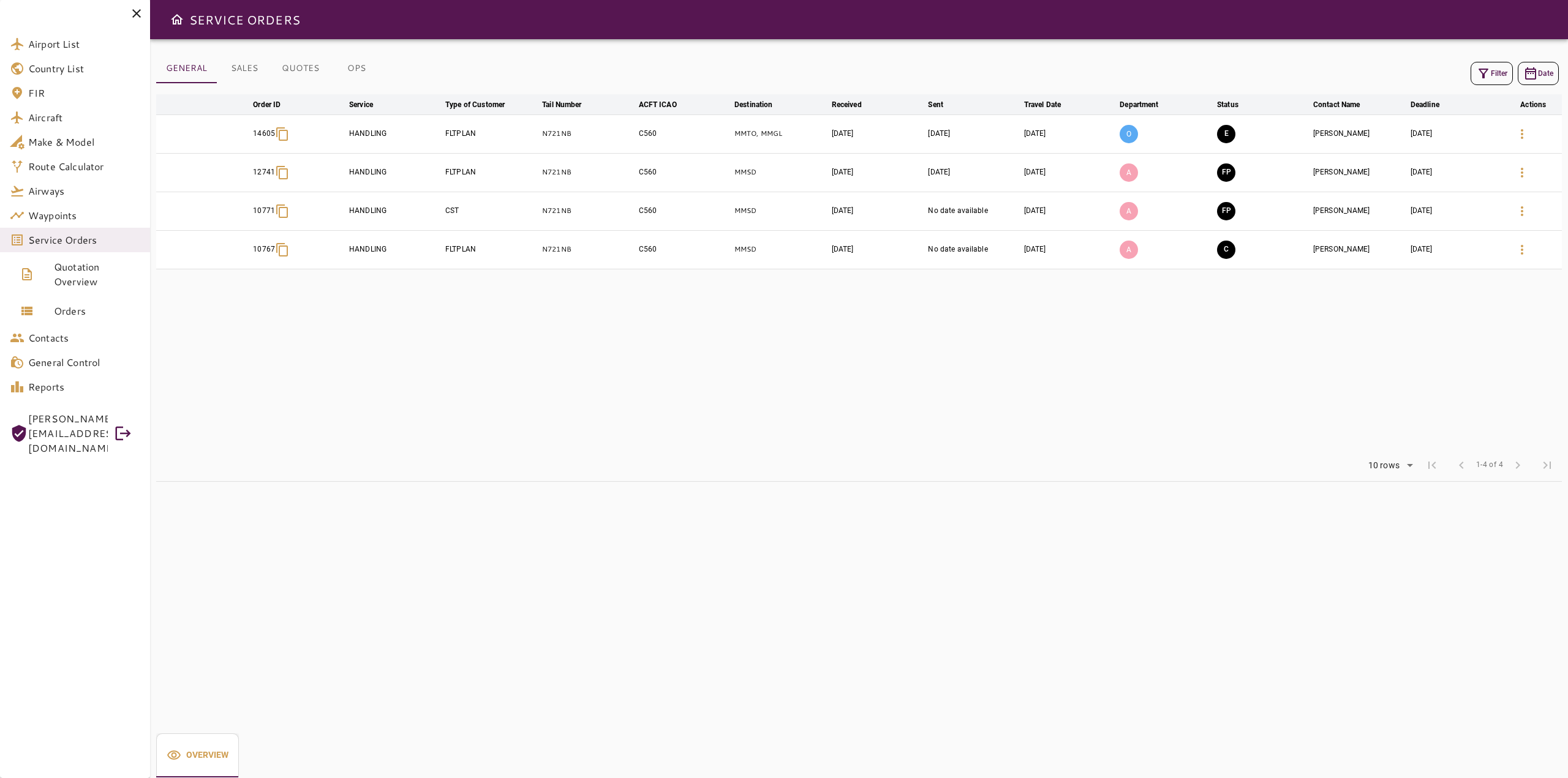
click at [1486, 76] on icon "button" at bounding box center [1484, 73] width 14 height 14
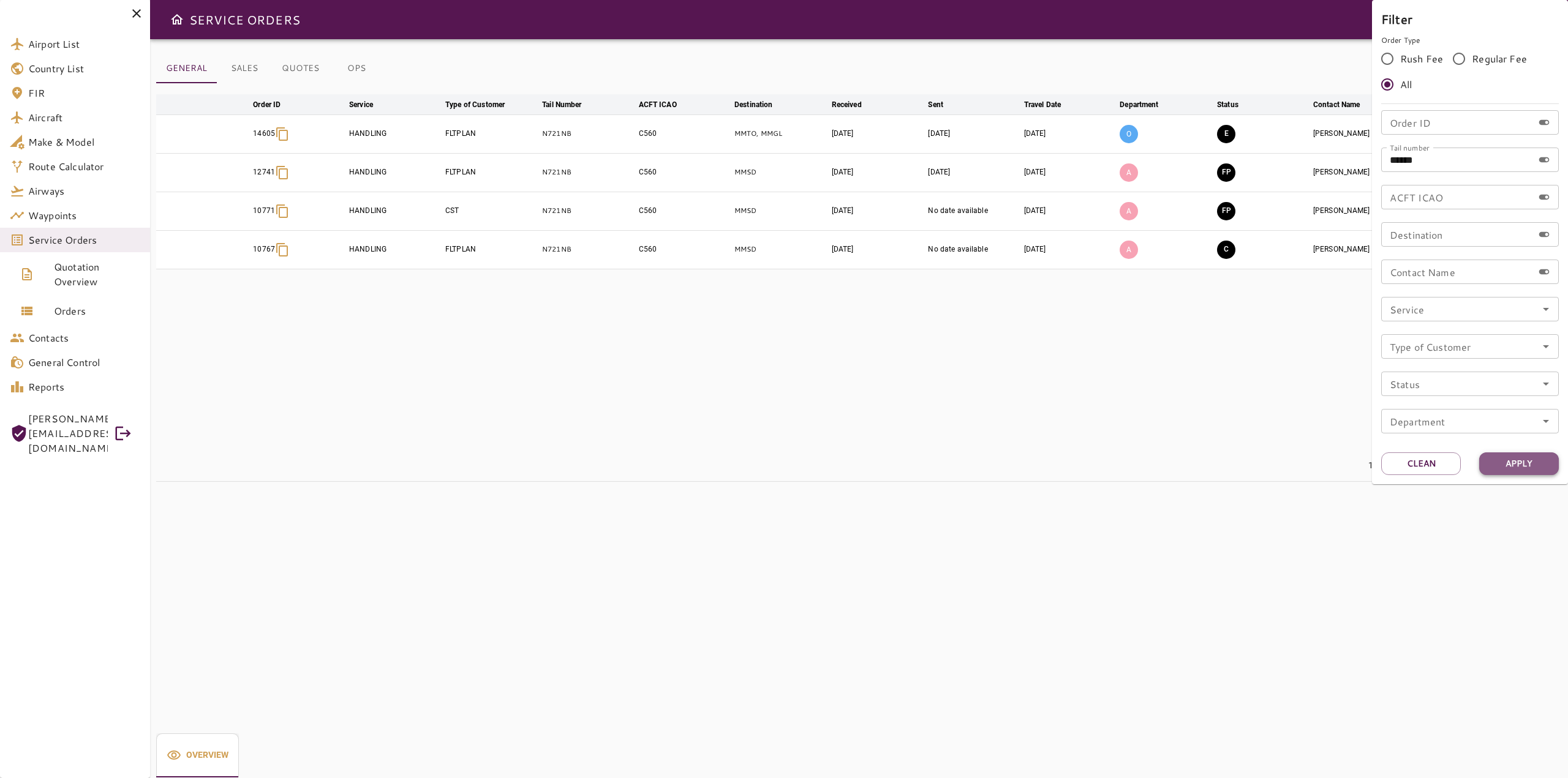
click at [1523, 466] on button "Apply" at bounding box center [1520, 463] width 80 height 23
click at [1150, 424] on div at bounding box center [784, 389] width 1568 height 778
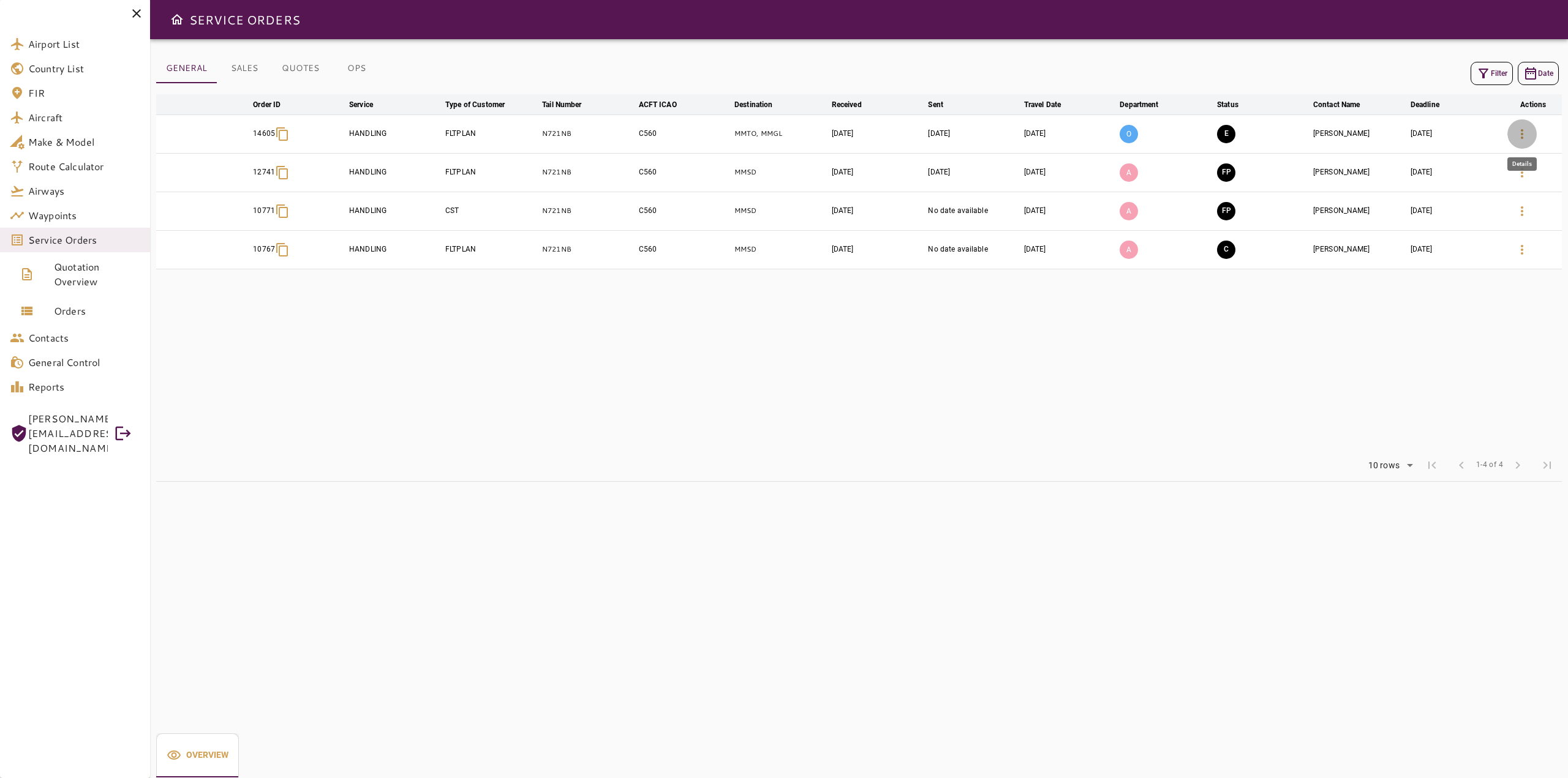
click at [1522, 137] on icon "button" at bounding box center [1522, 133] width 3 height 10
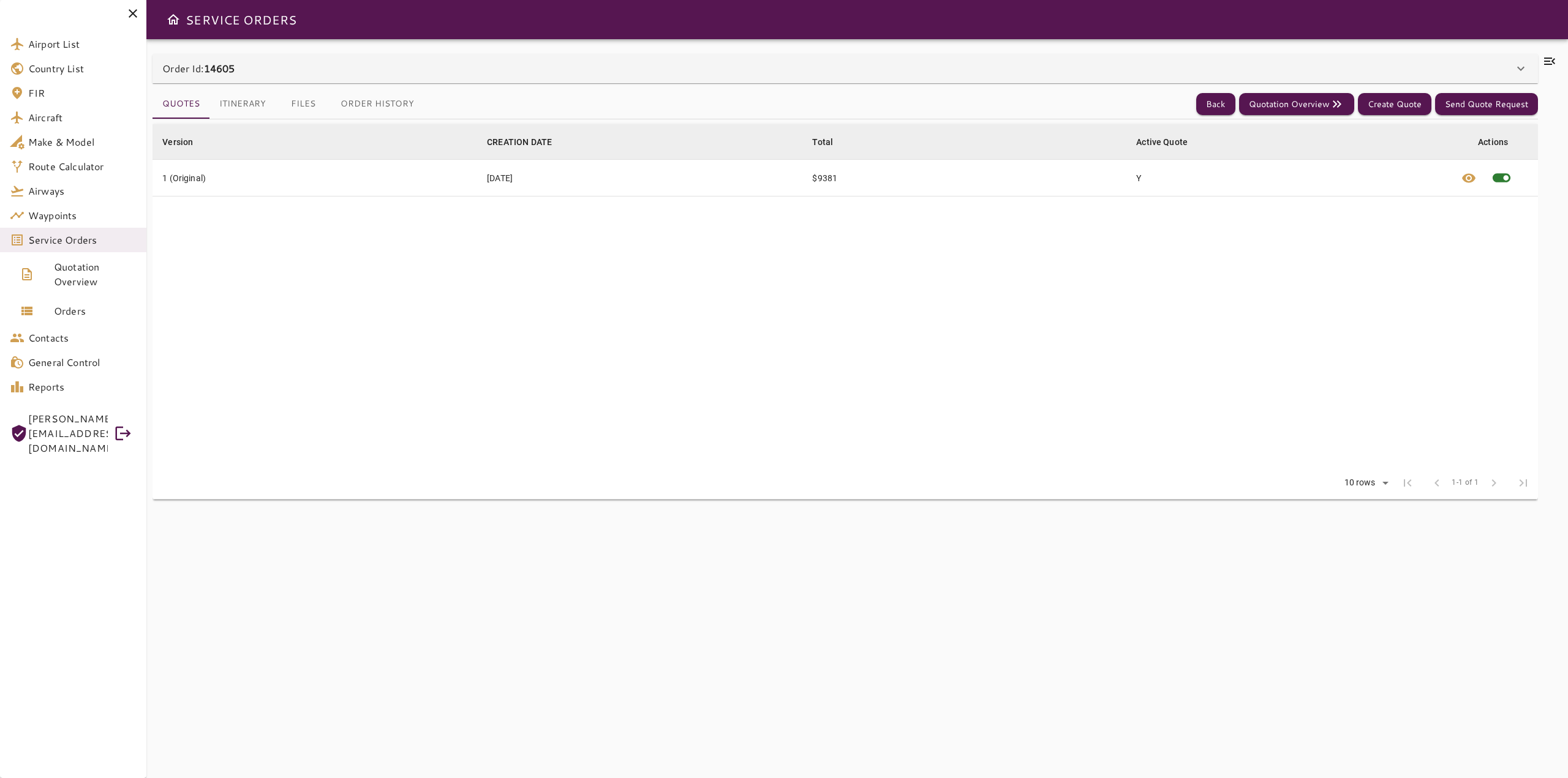
click at [1542, 59] on icon at bounding box center [1550, 61] width 14 height 14
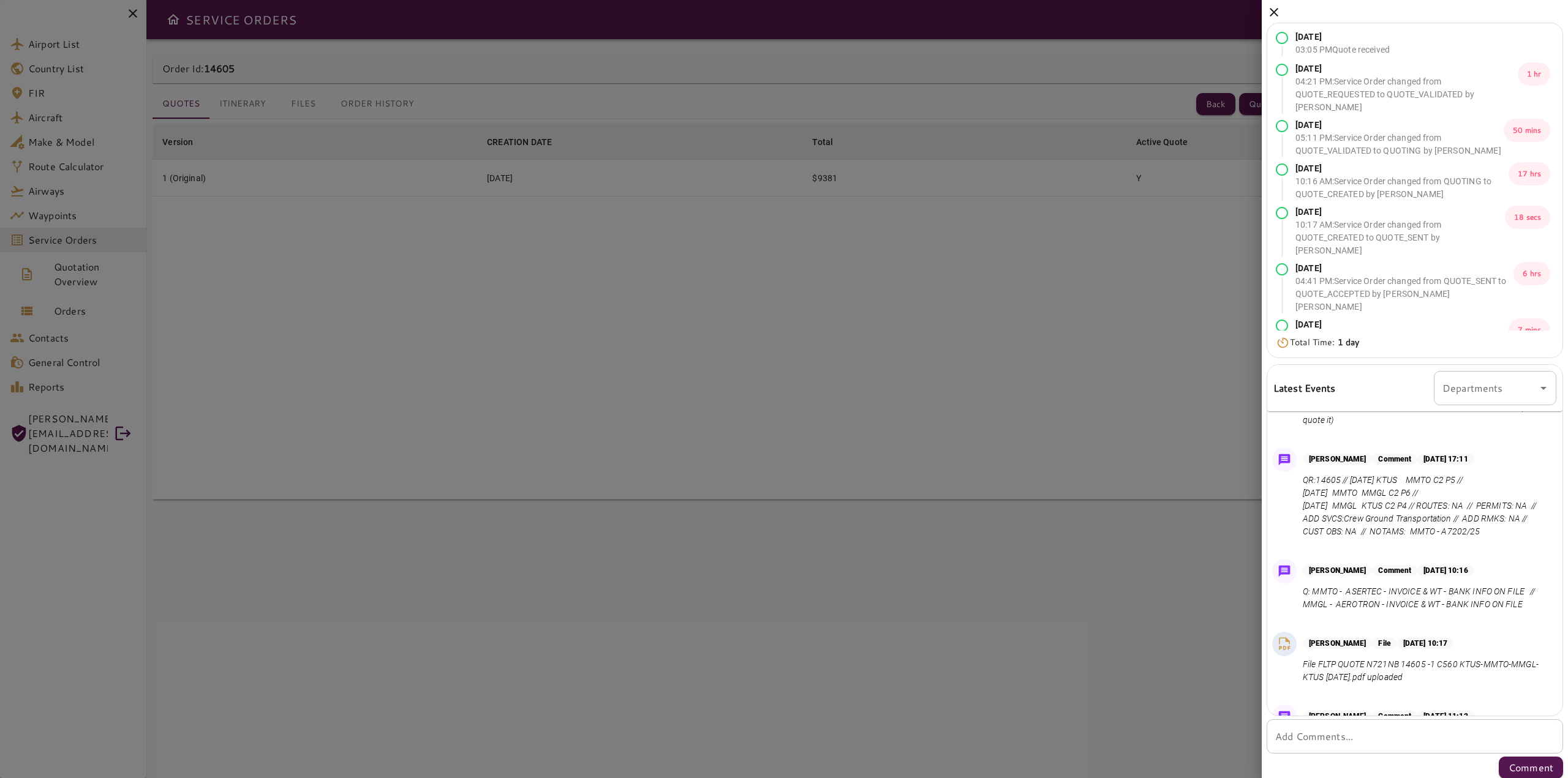
scroll to position [184, 0]
